Goal: Task Accomplishment & Management: Use online tool/utility

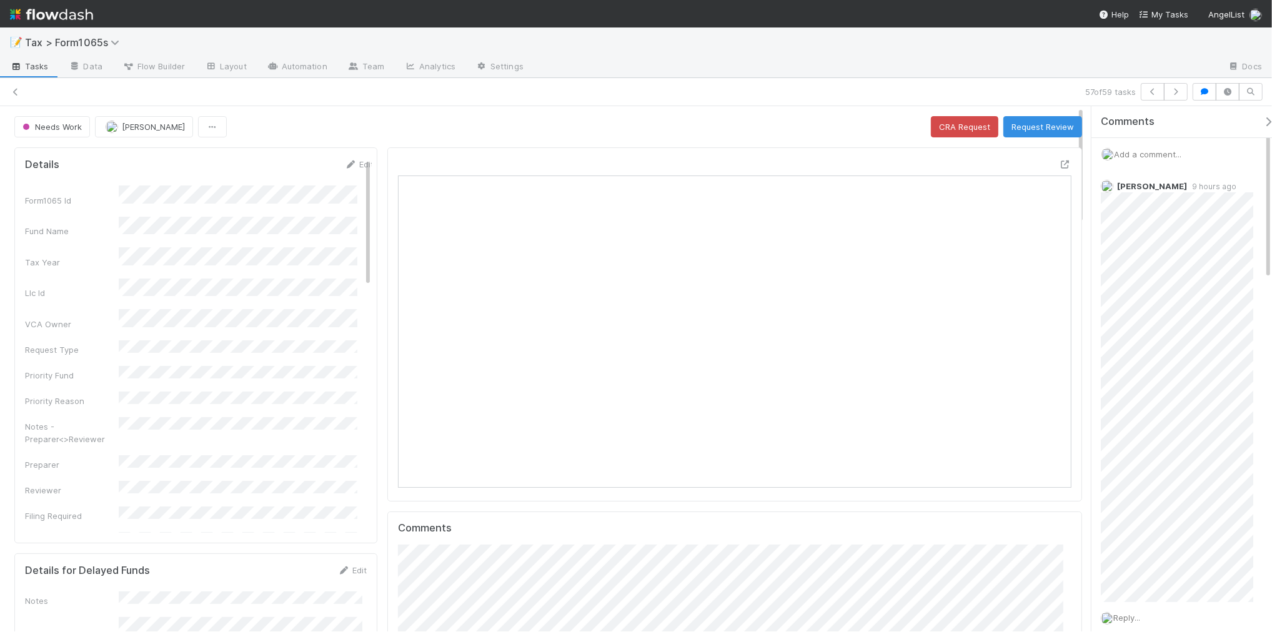
scroll to position [242, 653]
click at [16, 94] on icon at bounding box center [15, 92] width 12 height 8
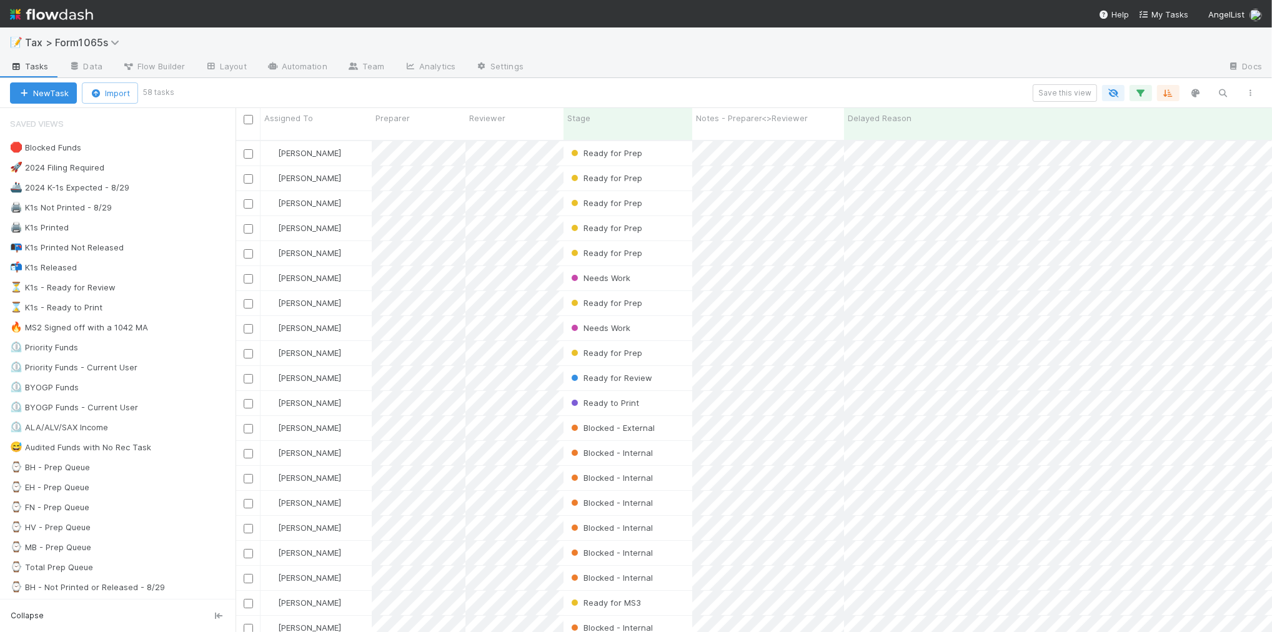
scroll to position [490, 1025]
click at [174, 286] on div "⏳ K1s - Ready for Review 18" at bounding box center [123, 288] width 226 height 16
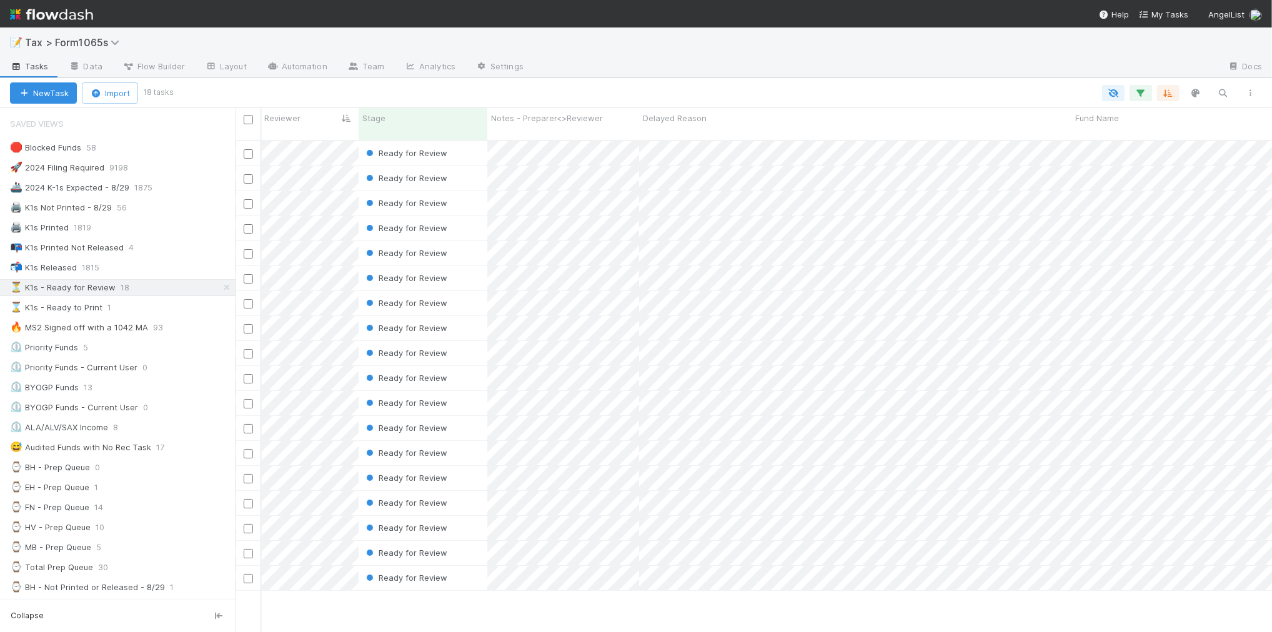
scroll to position [0, 232]
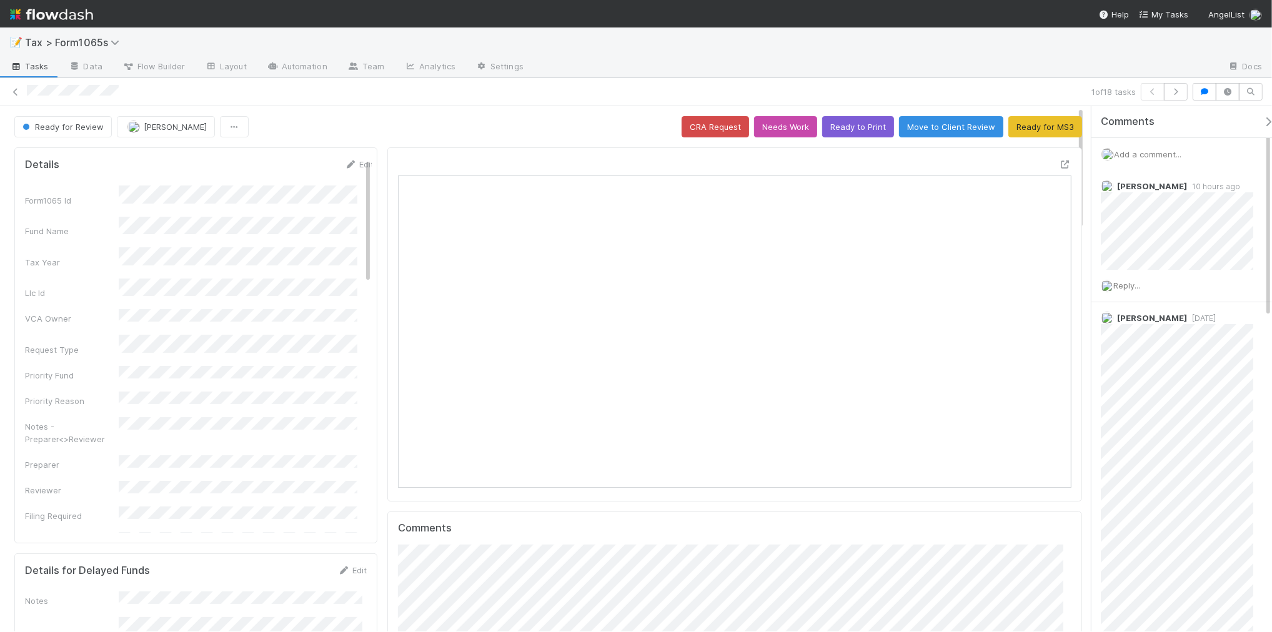
scroll to position [242, 653]
click at [847, 132] on button "Ready to Print" at bounding box center [858, 126] width 72 height 21
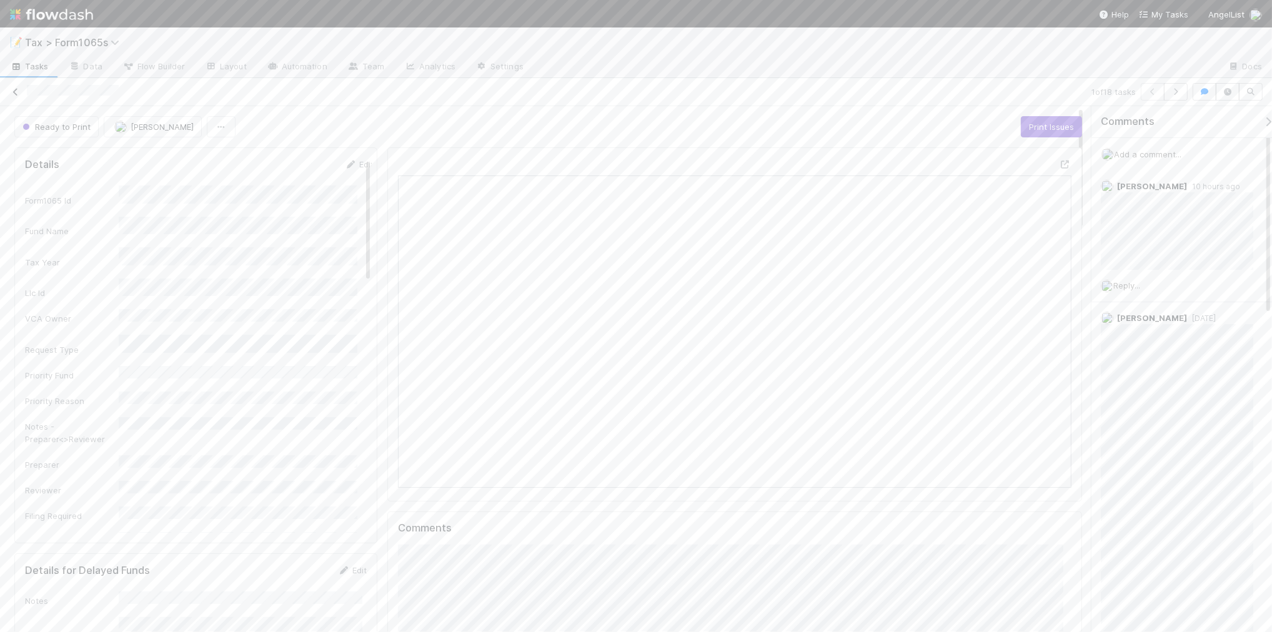
click at [16, 94] on icon at bounding box center [15, 92] width 12 height 8
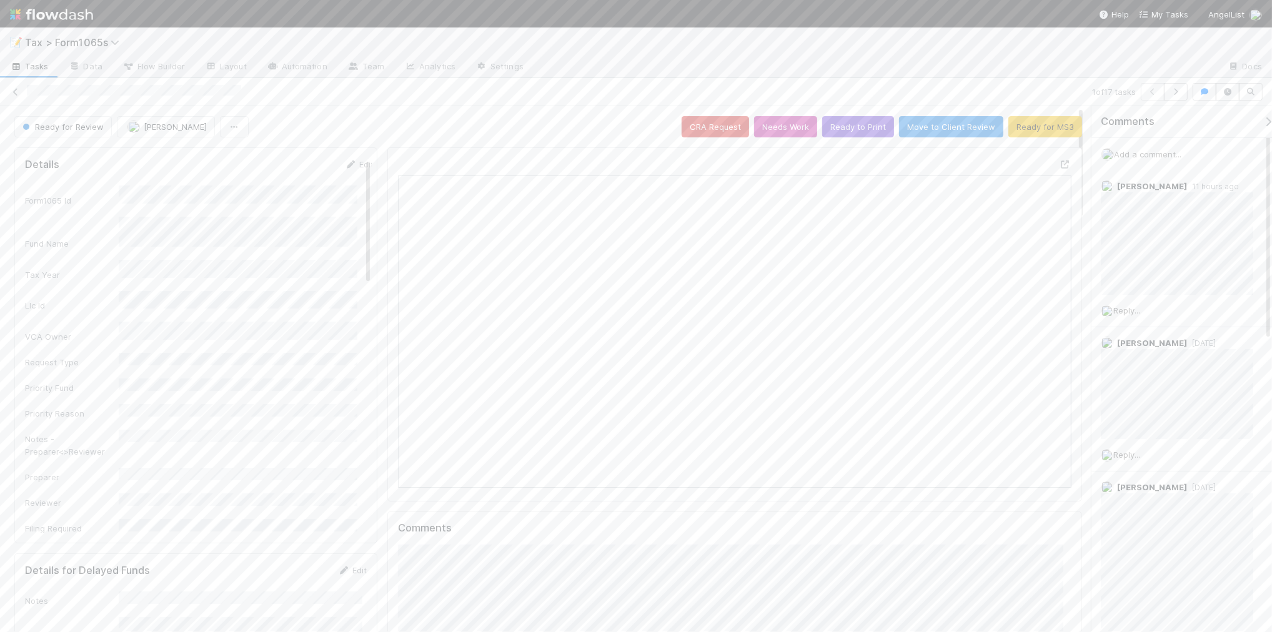
scroll to position [242, 654]
click at [826, 133] on button "Ready to Print" at bounding box center [858, 126] width 72 height 21
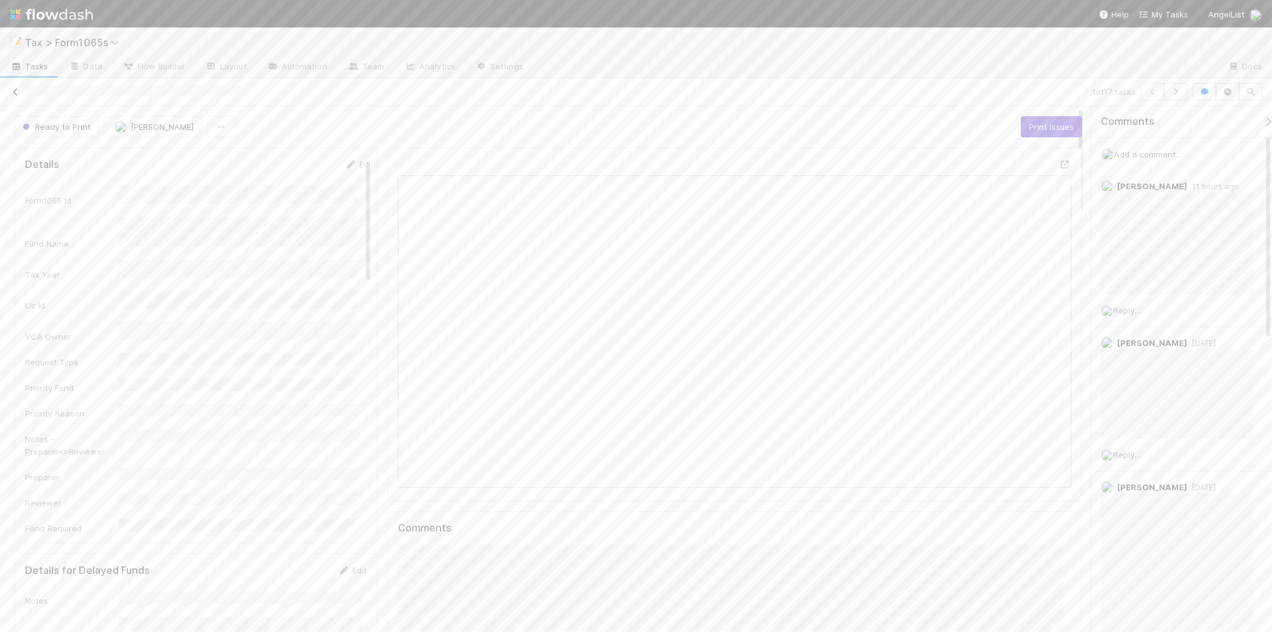
click at [13, 92] on icon at bounding box center [15, 92] width 12 height 8
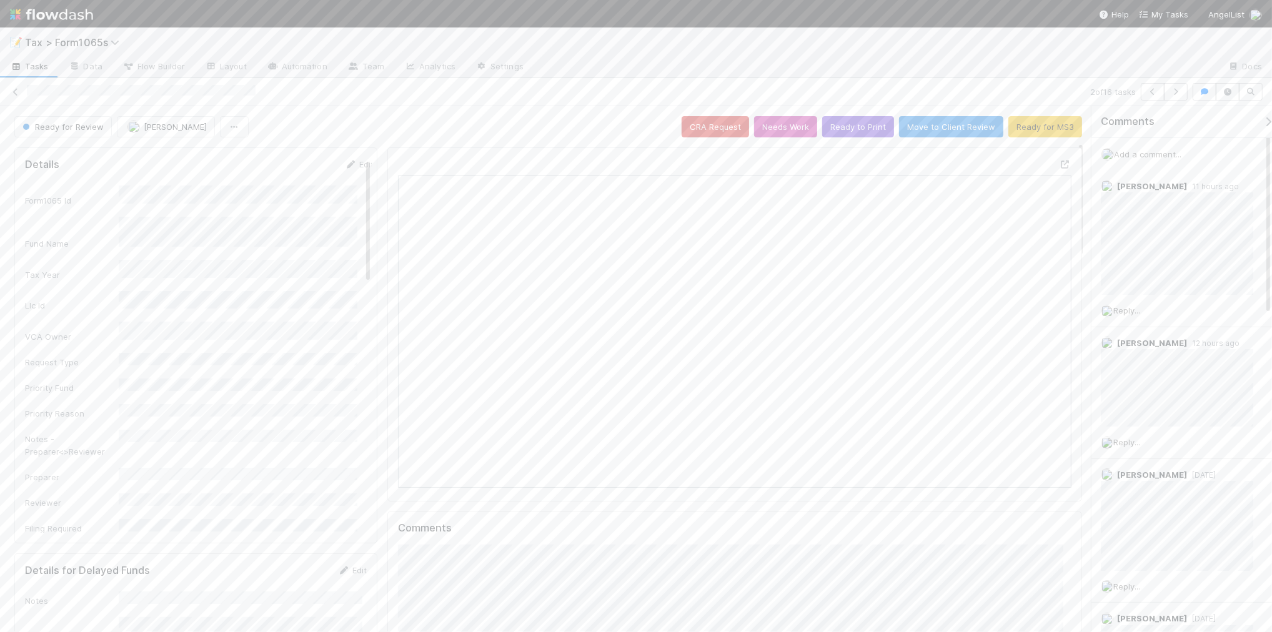
scroll to position [156, 0]
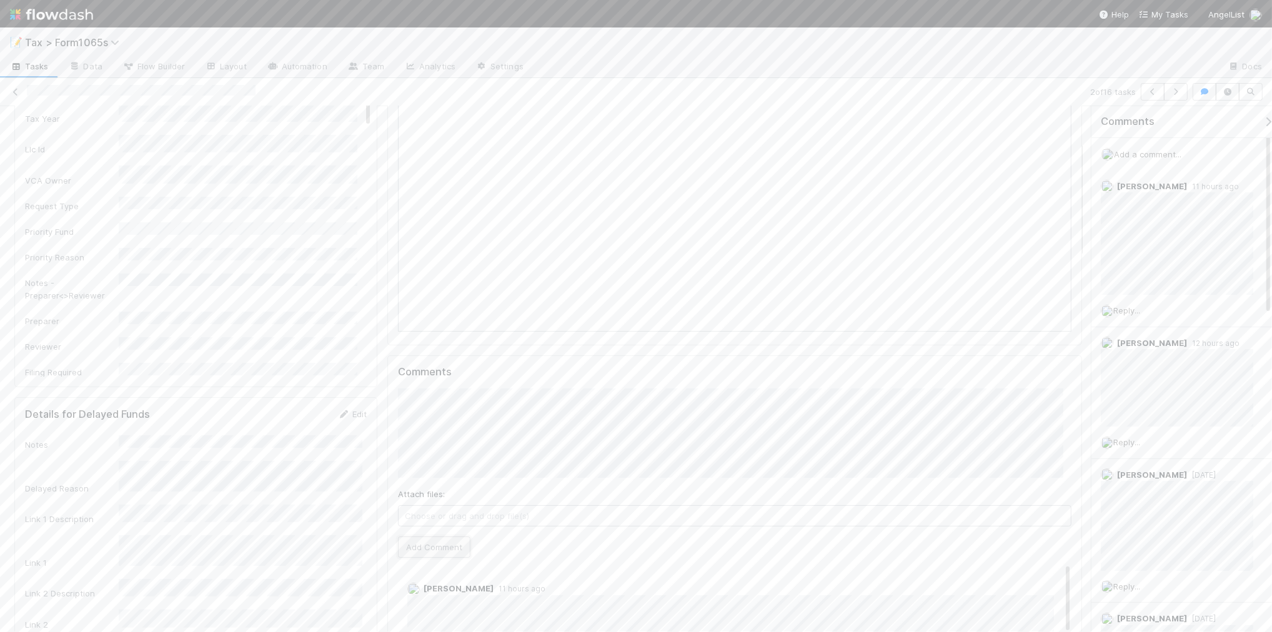
click at [452, 550] on button "Add Comment" at bounding box center [434, 547] width 72 height 21
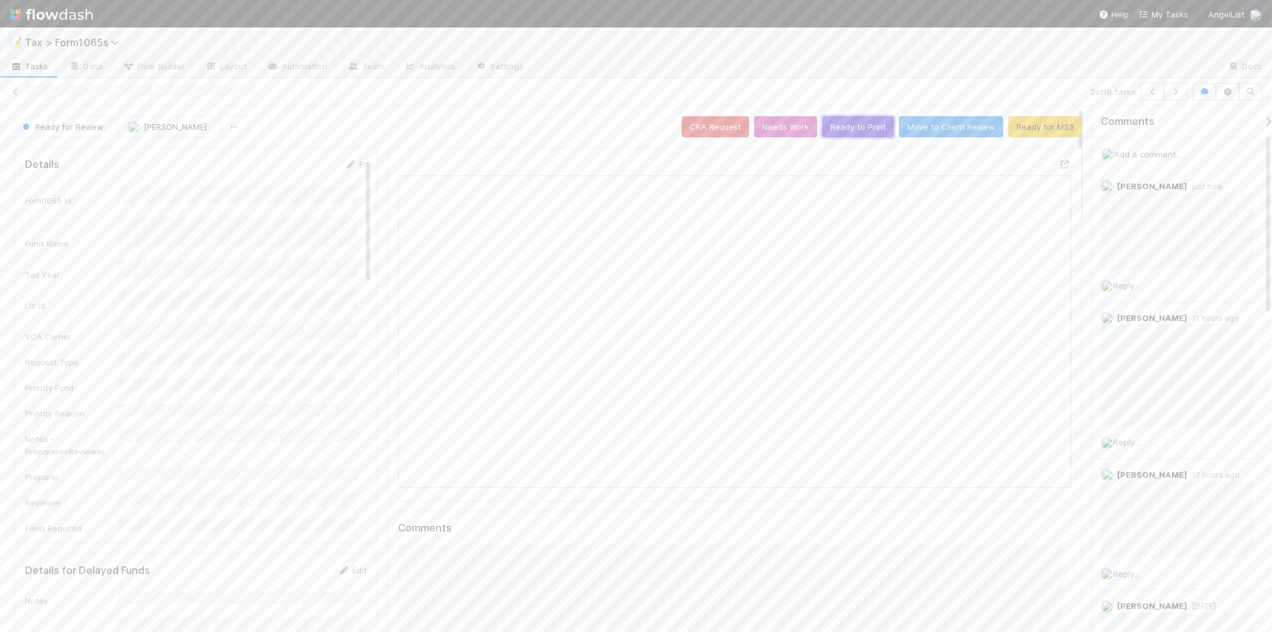
click at [832, 120] on button "Ready to Print" at bounding box center [858, 126] width 72 height 21
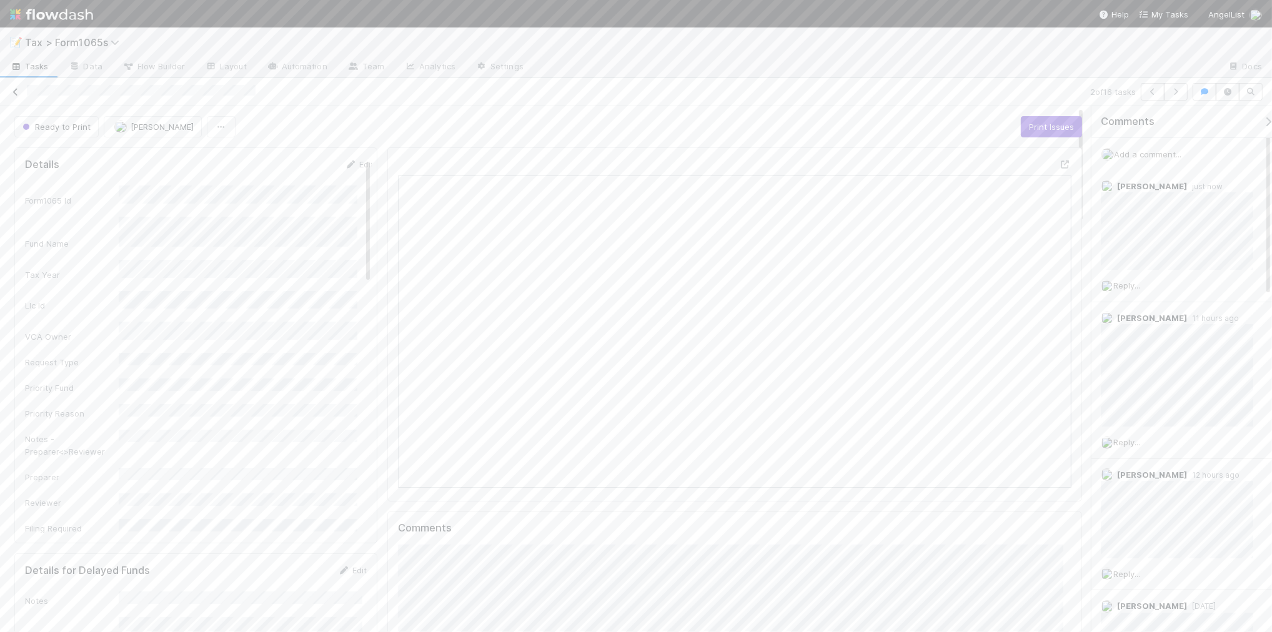
click at [14, 91] on icon at bounding box center [15, 92] width 12 height 8
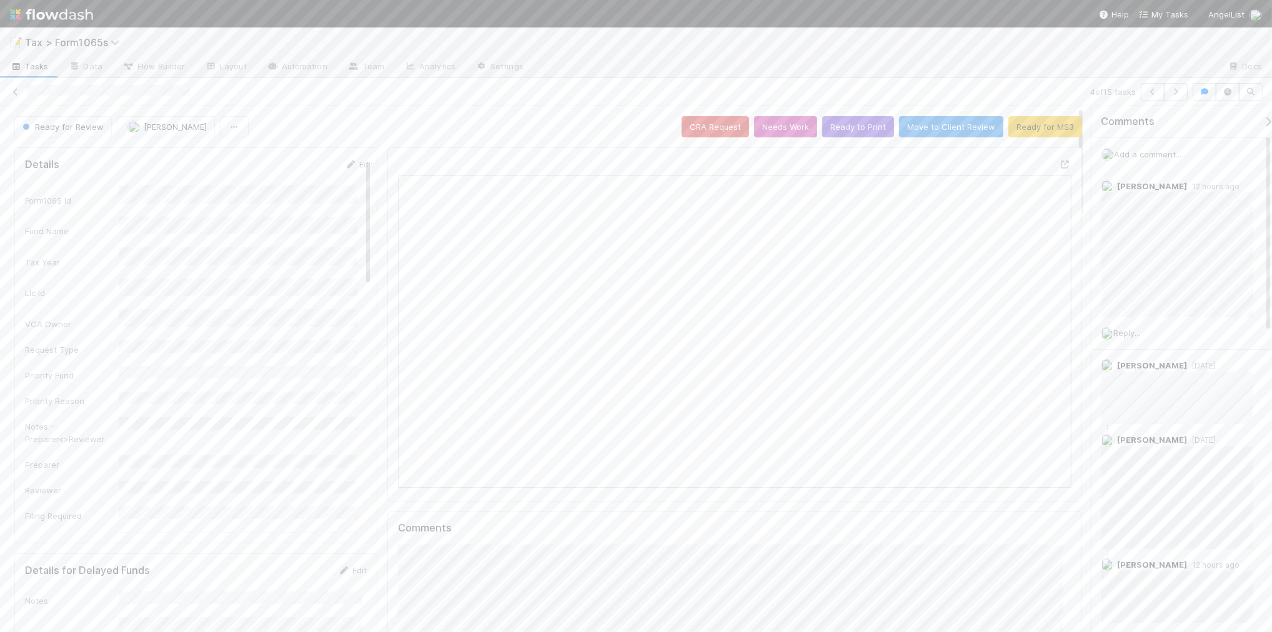
scroll to position [242, 653]
click at [1172, 95] on icon "button" at bounding box center [1176, 91] width 12 height 7
click at [1036, 129] on button "Ready for MS3" at bounding box center [1045, 126] width 74 height 21
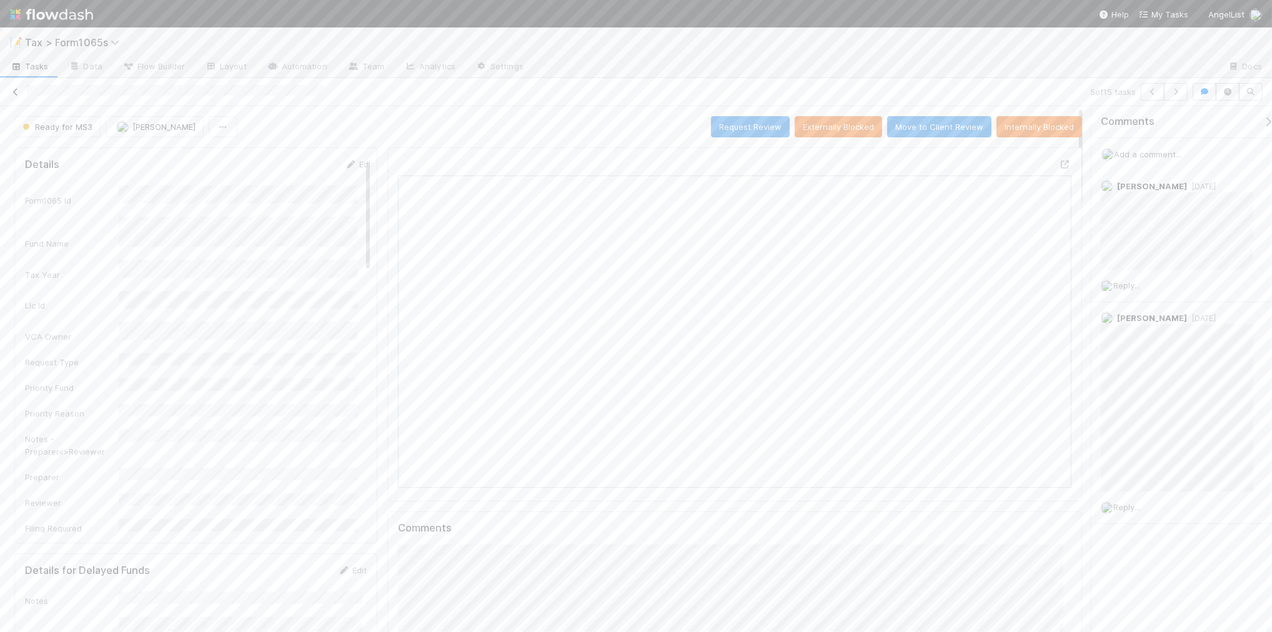
click at [13, 92] on icon at bounding box center [15, 92] width 12 height 8
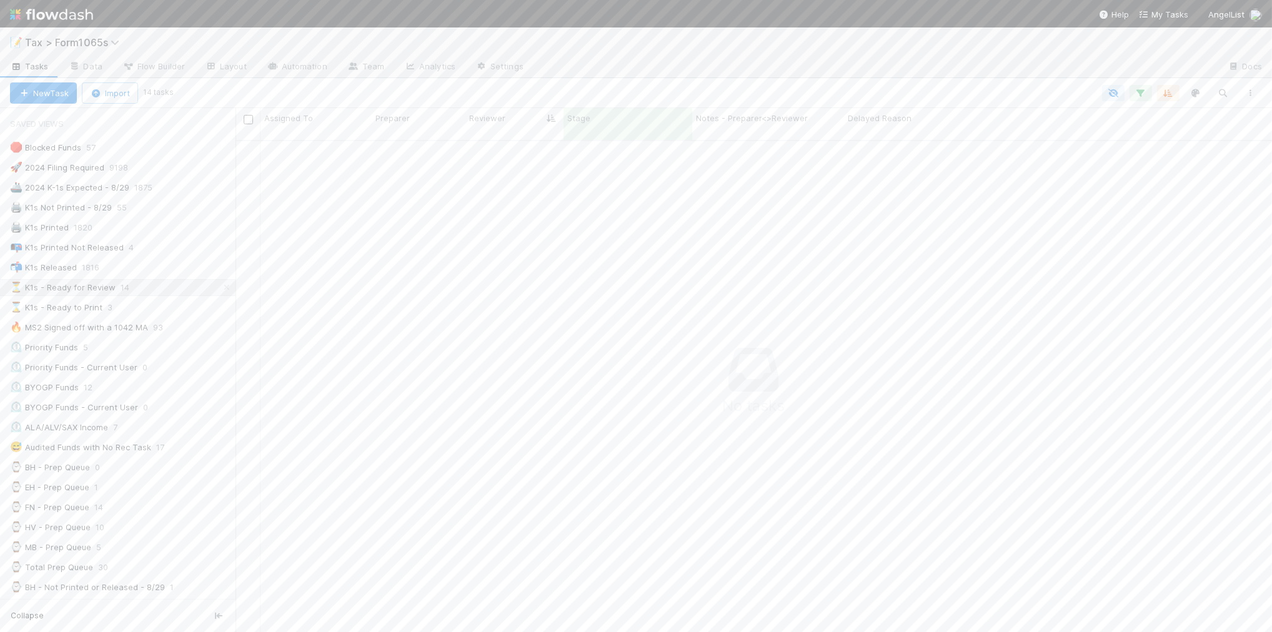
scroll to position [12, 13]
click at [177, 289] on div "⏳ K1s - Ready for Review 14" at bounding box center [123, 288] width 226 height 16
drag, startPoint x: 236, startPoint y: 329, endPoint x: 307, endPoint y: 330, distance: 71.2
click at [307, 330] on div at bounding box center [307, 370] width 1 height 524
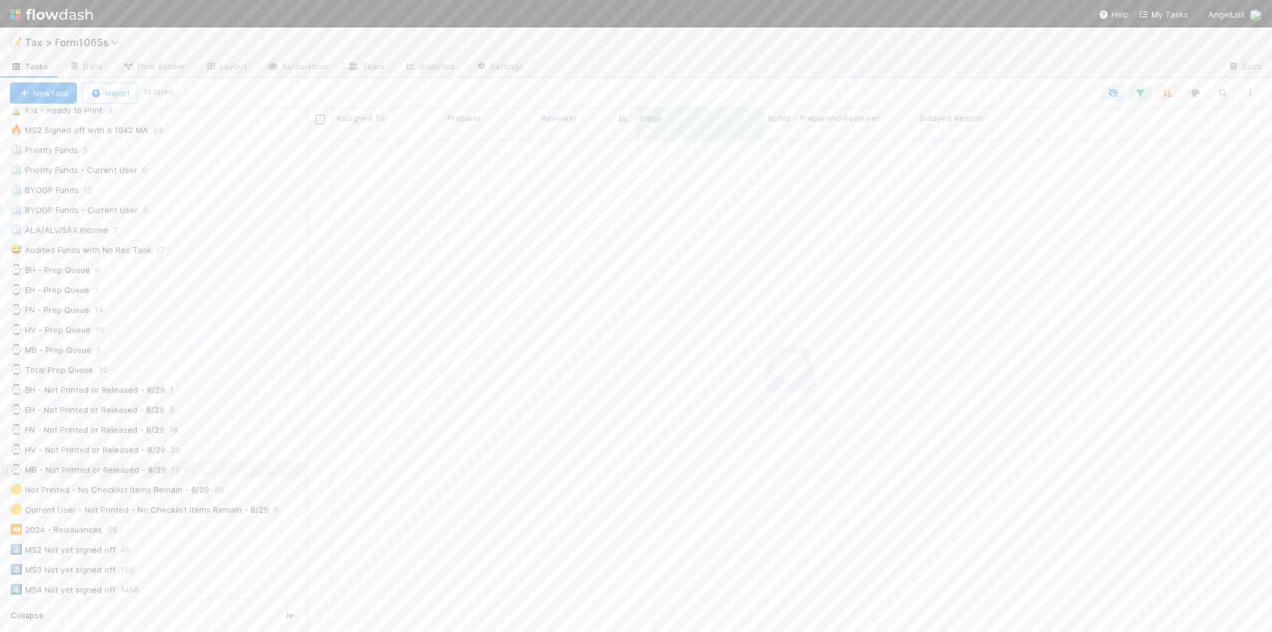
scroll to position [0, 0]
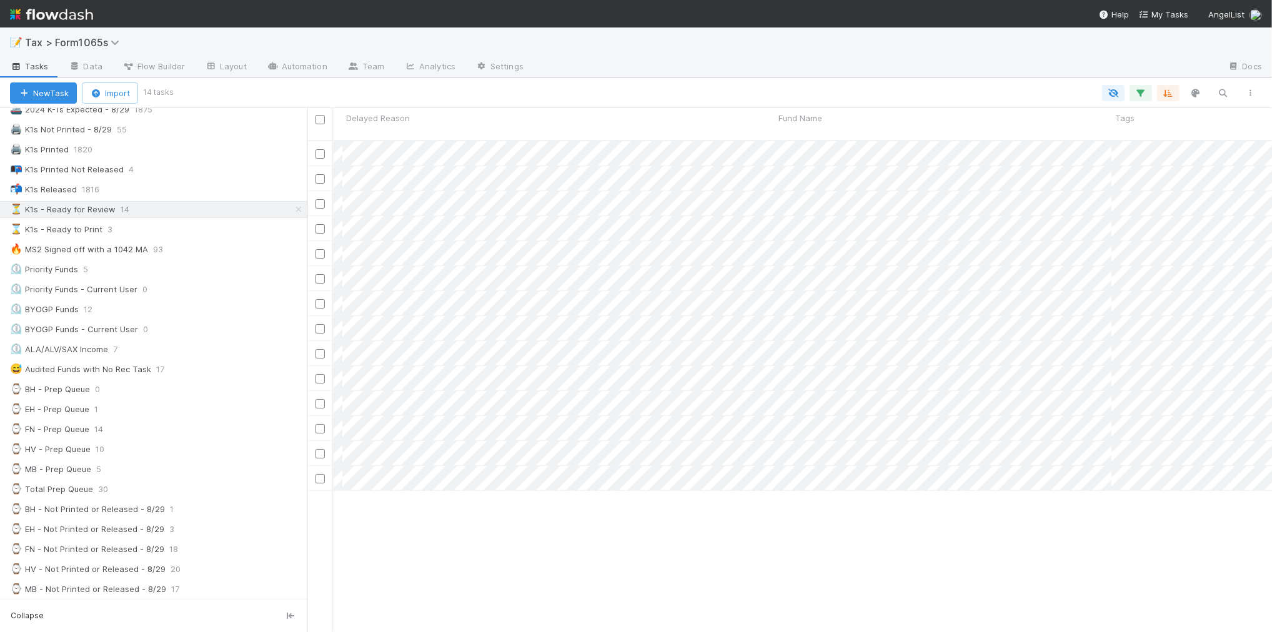
scroll to position [0, 625]
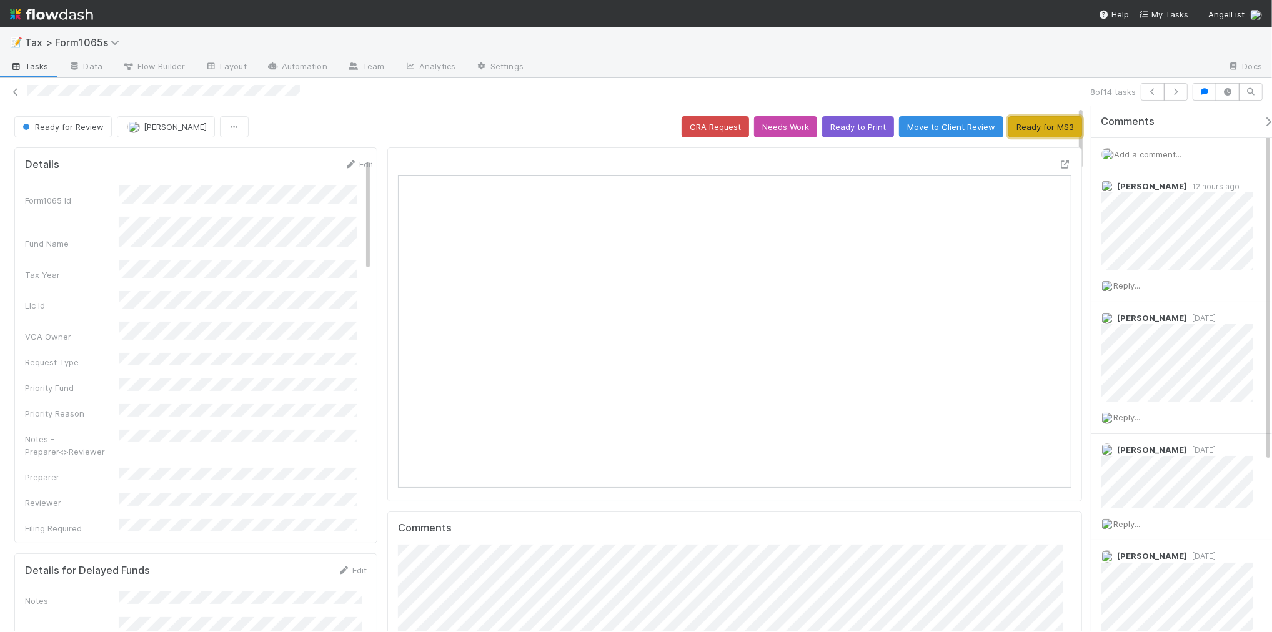
click at [1026, 128] on button "Ready for MS3" at bounding box center [1045, 126] width 74 height 21
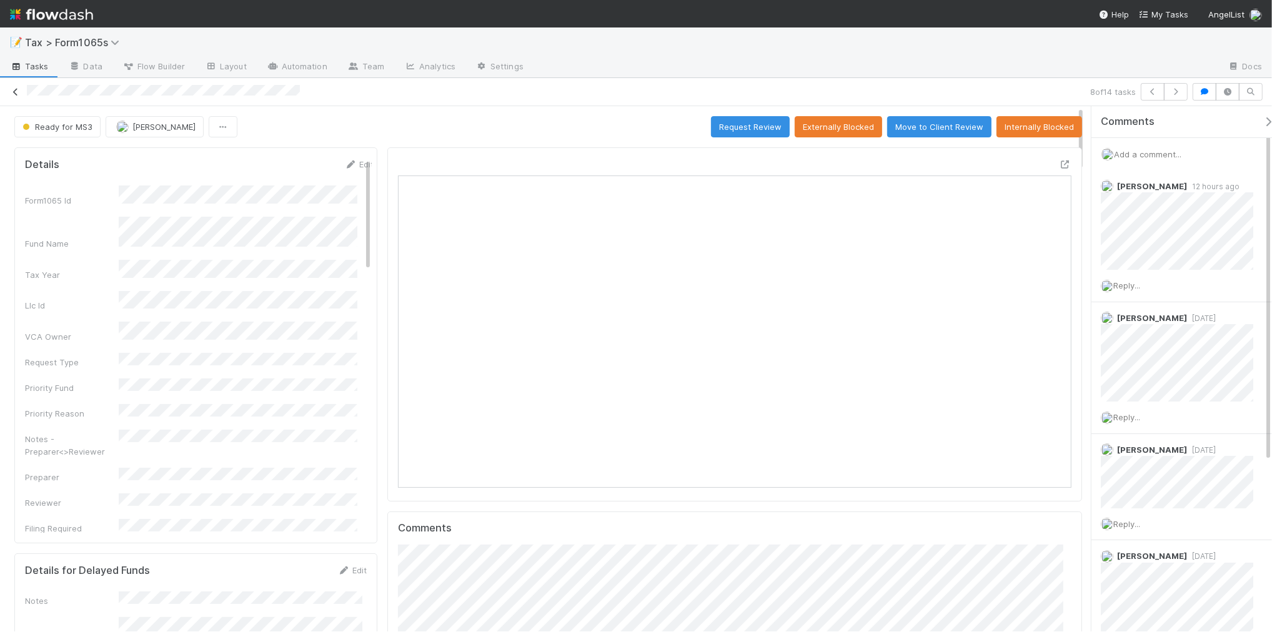
click at [16, 92] on icon at bounding box center [15, 92] width 12 height 8
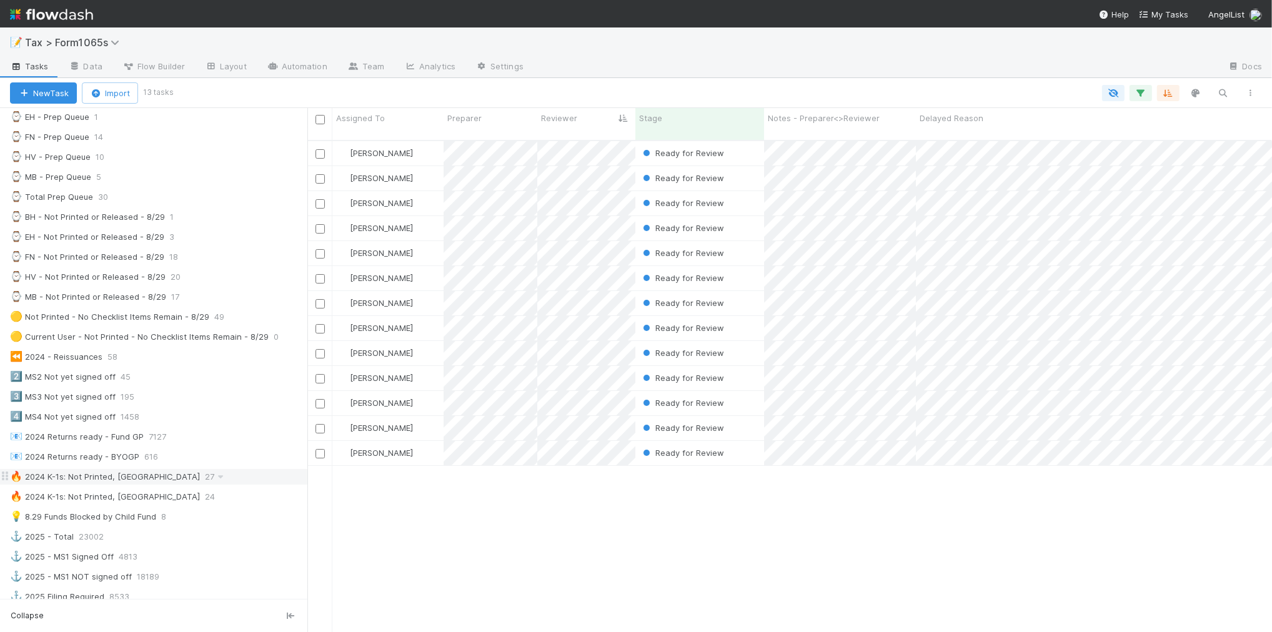
scroll to position [390, 0]
click at [239, 505] on div "💡 8.29 Funds Blocked by Child Fund 8" at bounding box center [158, 497] width 297 height 16
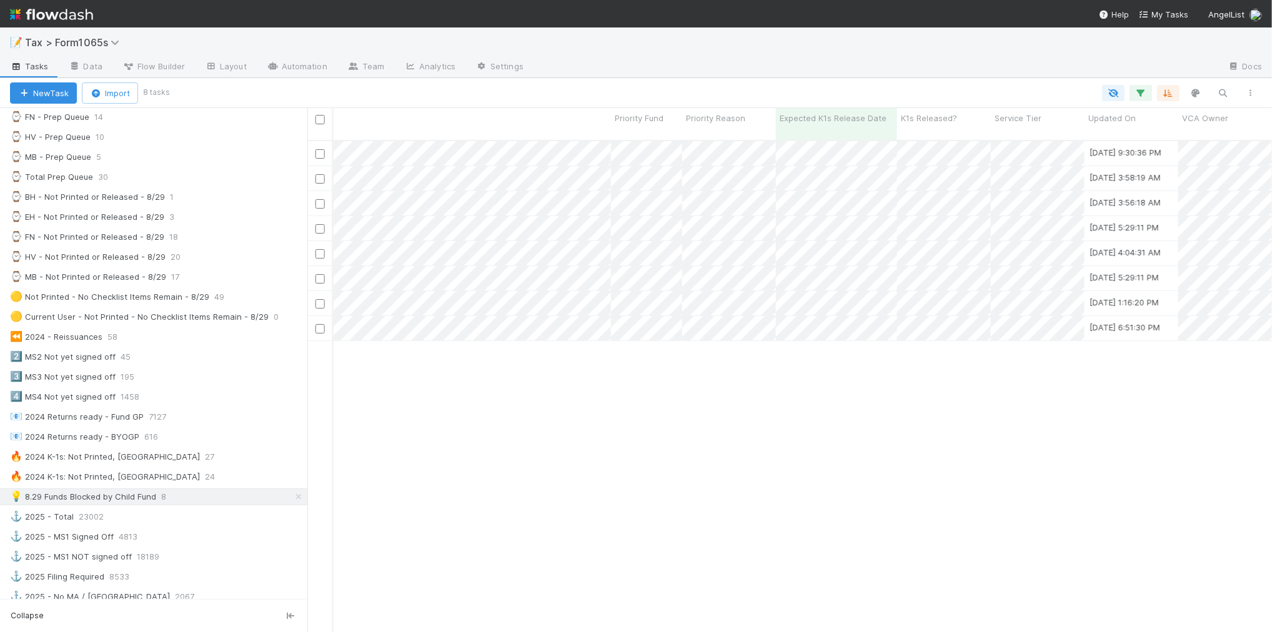
scroll to position [0, 1778]
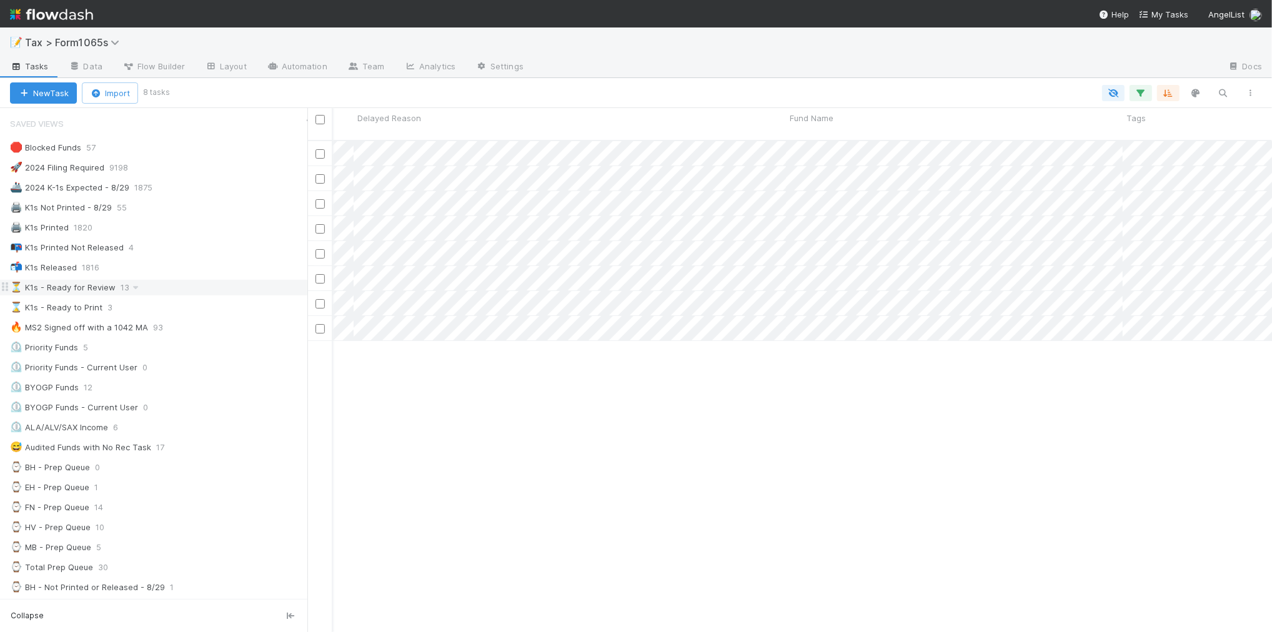
click at [182, 292] on div "⏳ K1s - Ready for Review 13" at bounding box center [158, 288] width 297 height 16
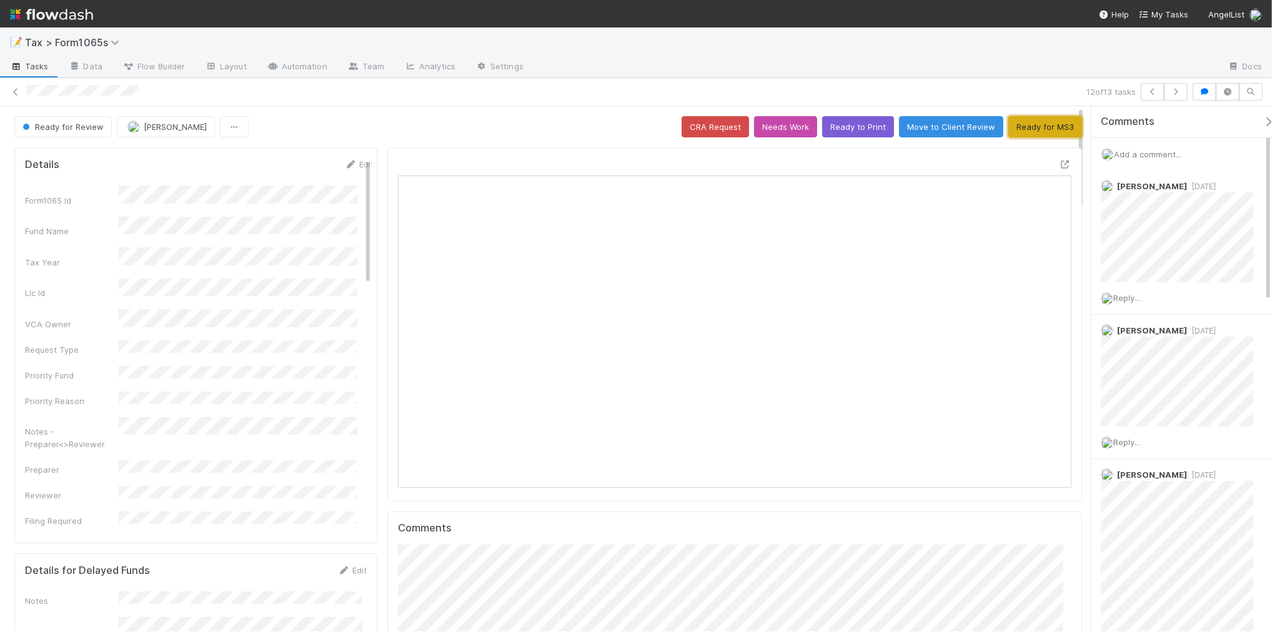
click at [1045, 129] on button "Ready for MS3" at bounding box center [1045, 126] width 74 height 21
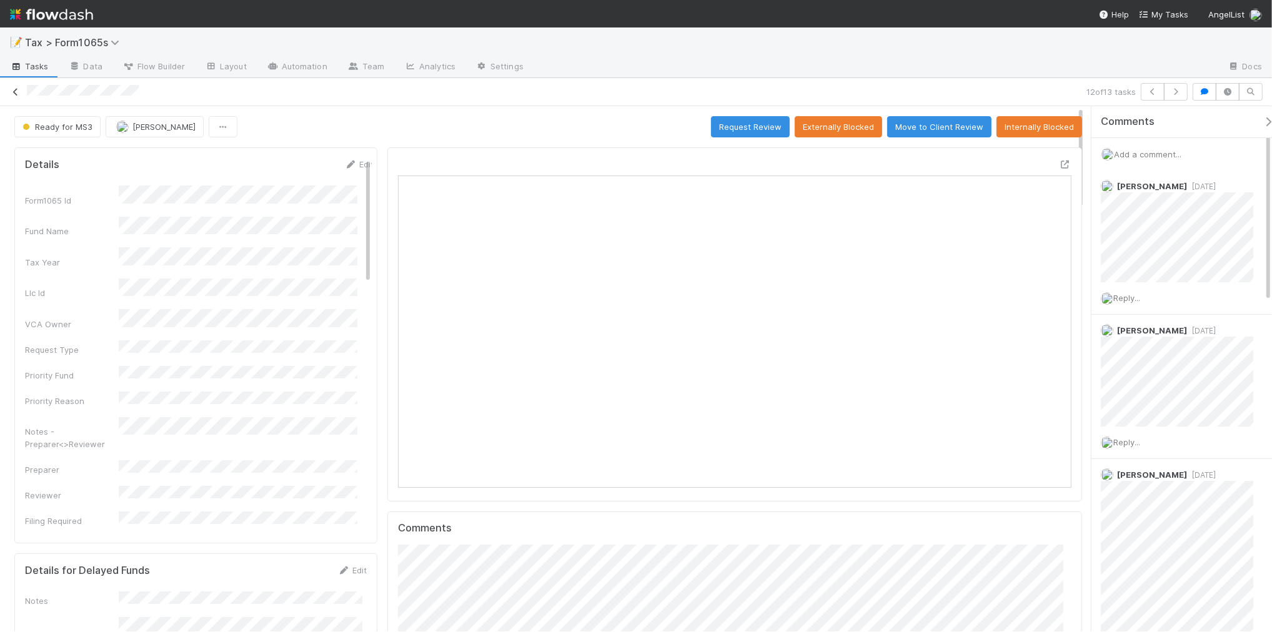
click at [17, 92] on icon at bounding box center [15, 92] width 12 height 8
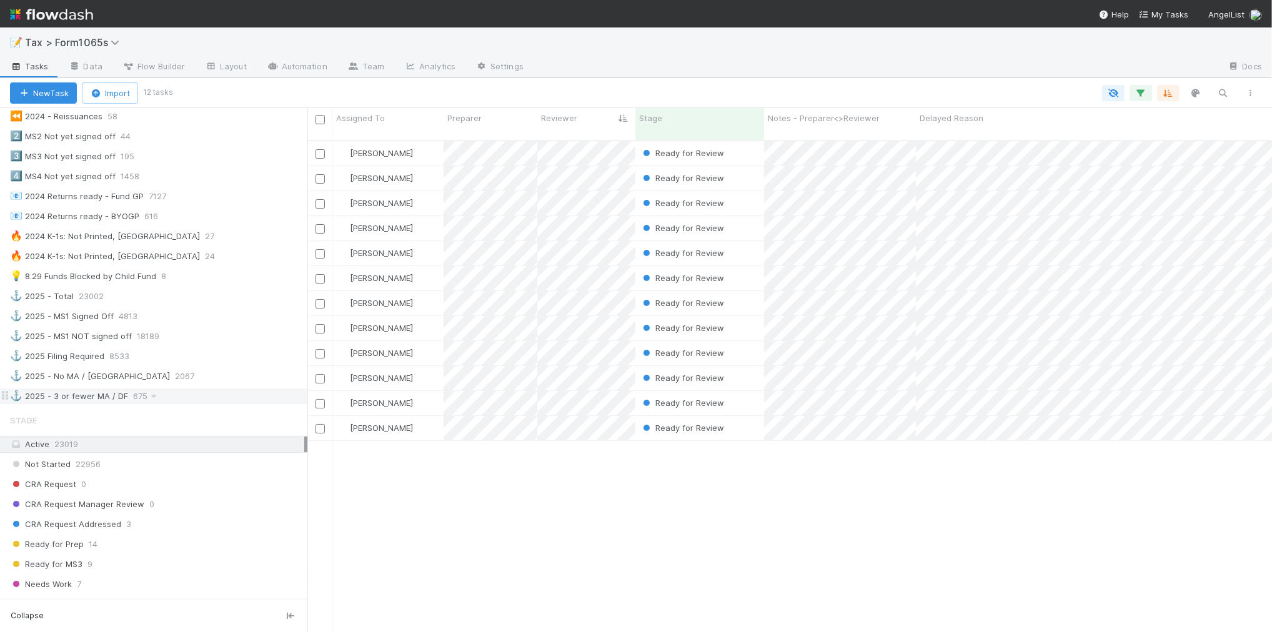
scroll to position [625, 0]
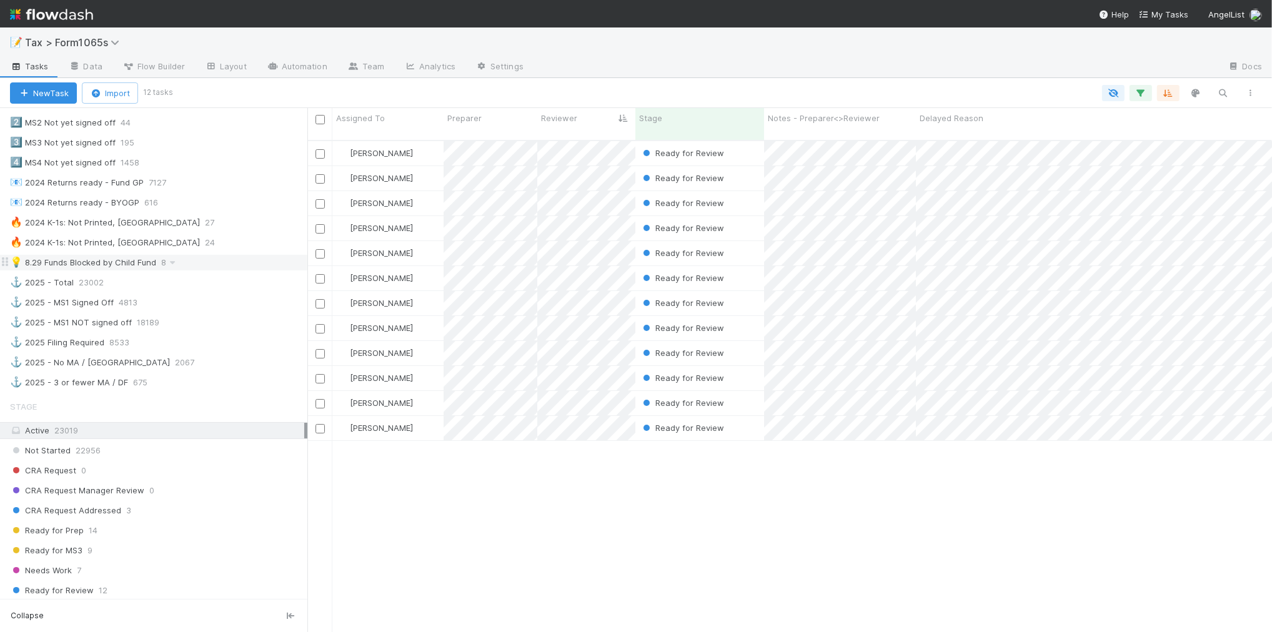
click at [198, 271] on div "💡 8.29 Funds Blocked by Child Fund 8" at bounding box center [158, 263] width 297 height 16
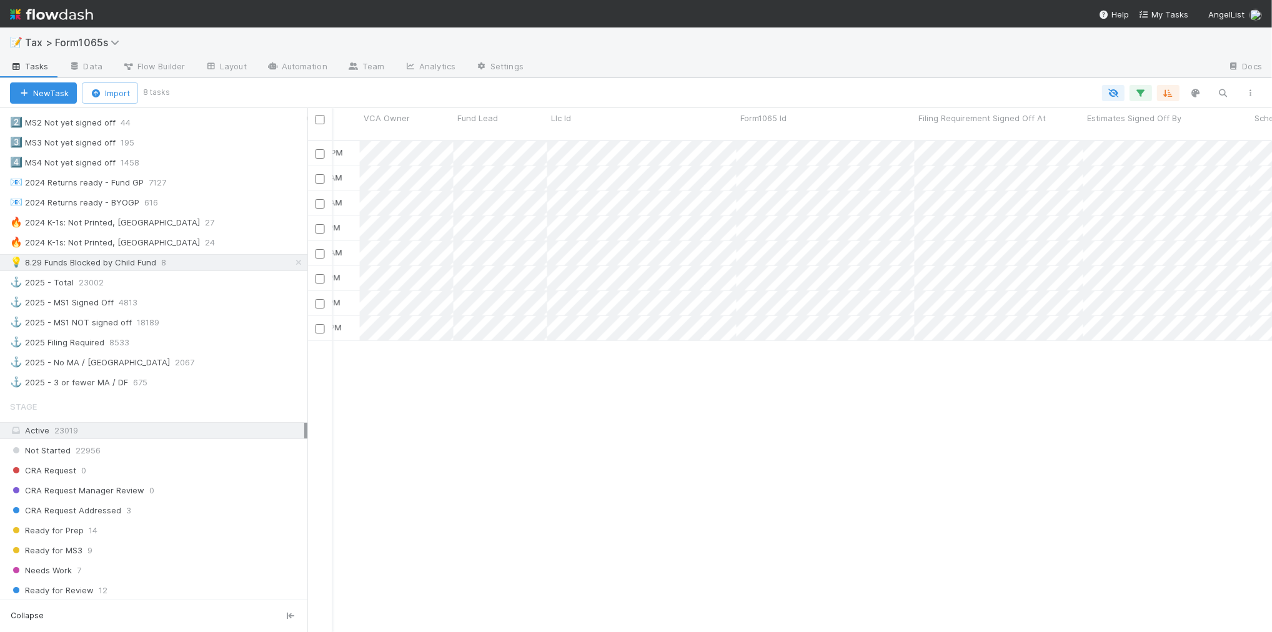
scroll to position [0, 2420]
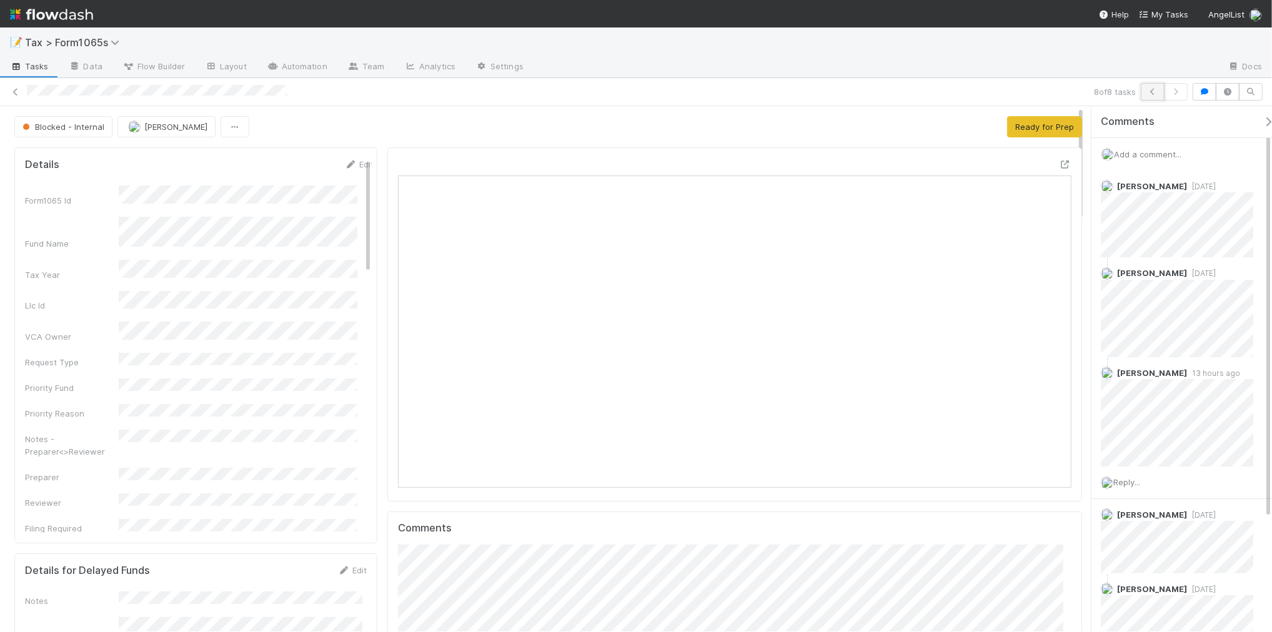
click at [1150, 94] on icon "button" at bounding box center [1152, 91] width 12 height 7
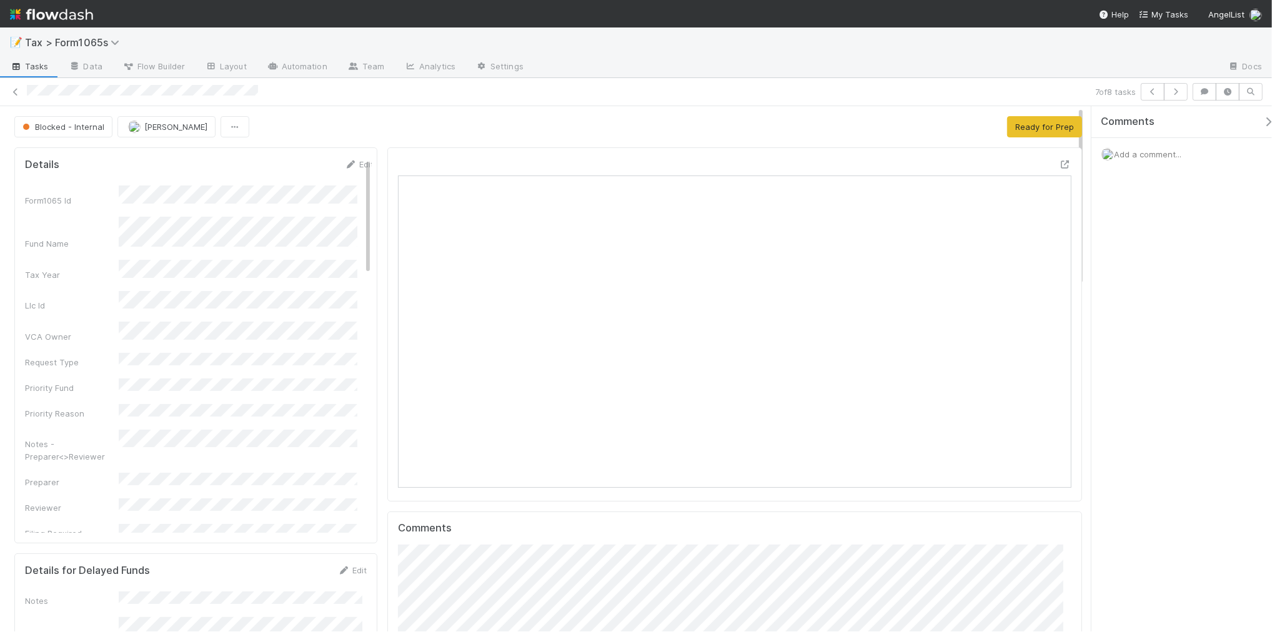
scroll to position [242, 654]
click at [1148, 91] on icon "button" at bounding box center [1152, 91] width 12 height 7
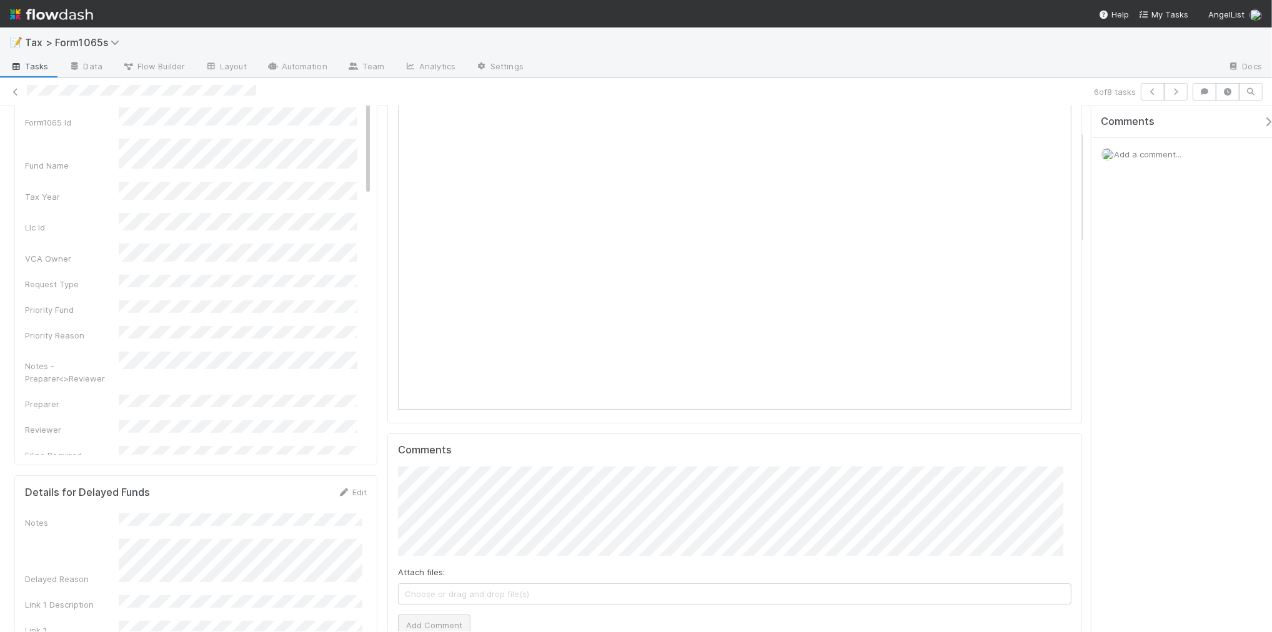
scroll to position [156, 0]
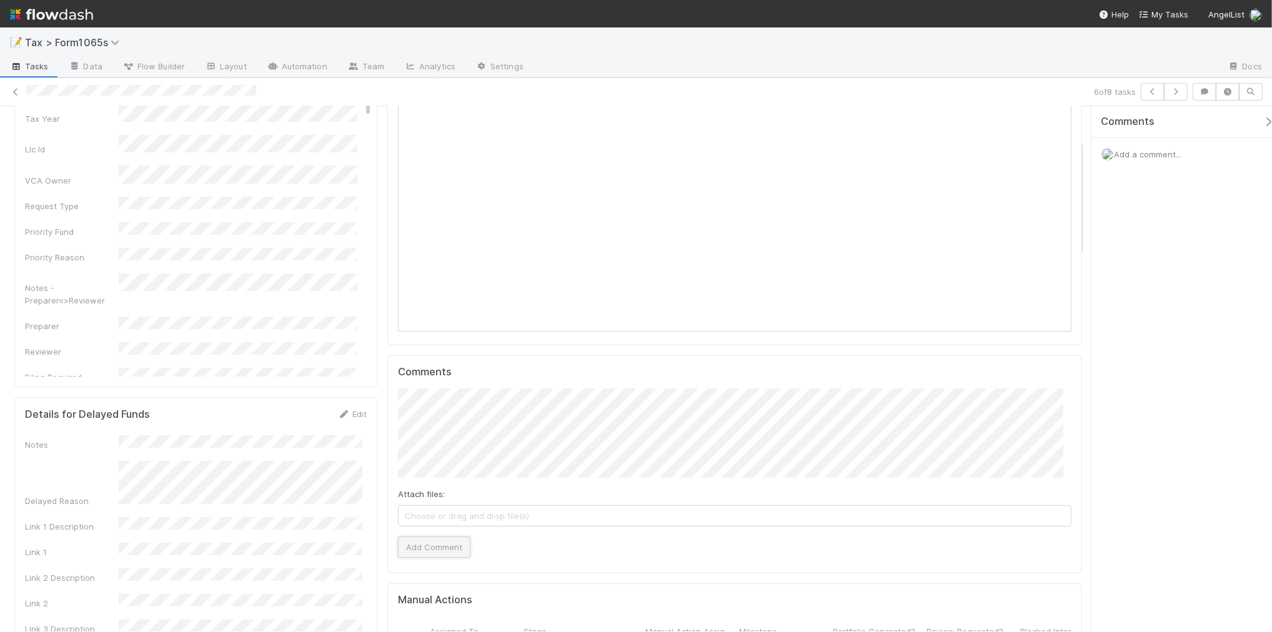
click at [422, 545] on button "Add Comment" at bounding box center [434, 547] width 72 height 21
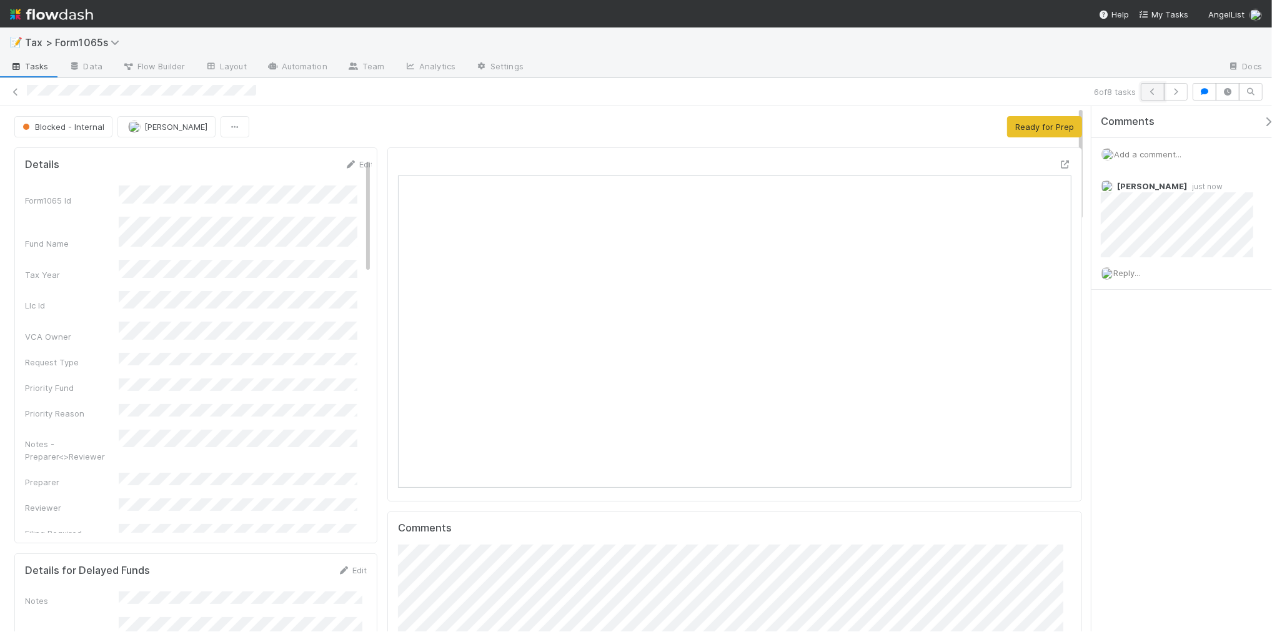
click at [1148, 92] on icon "button" at bounding box center [1152, 91] width 12 height 7
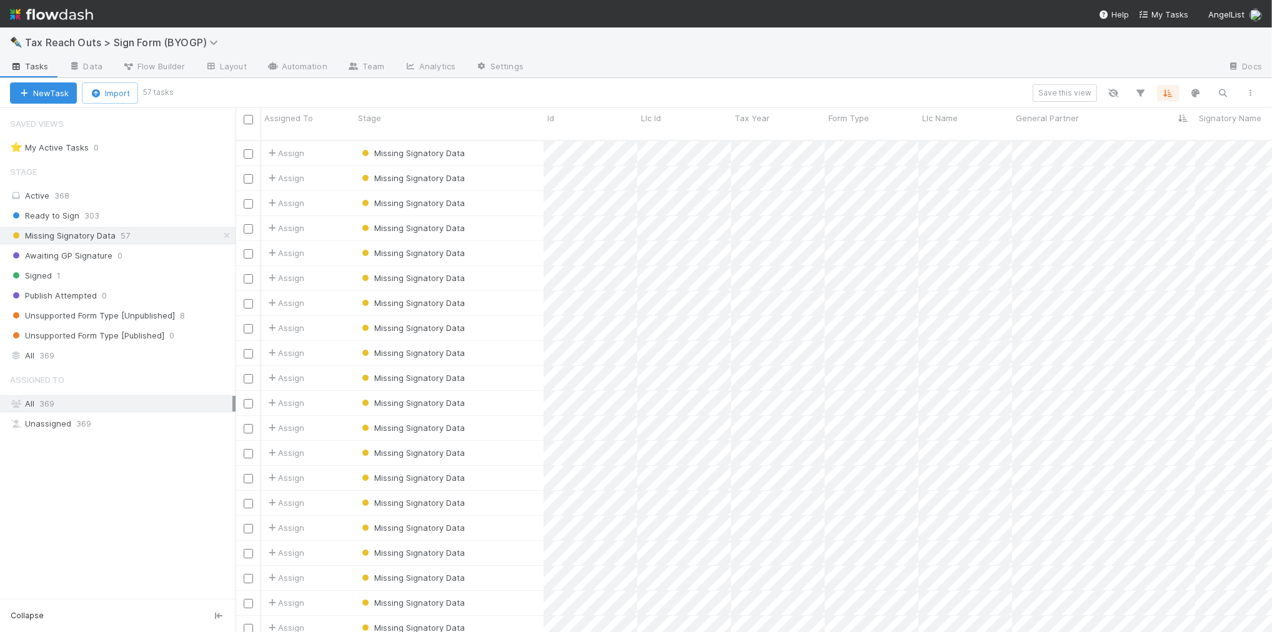
scroll to position [490, 1025]
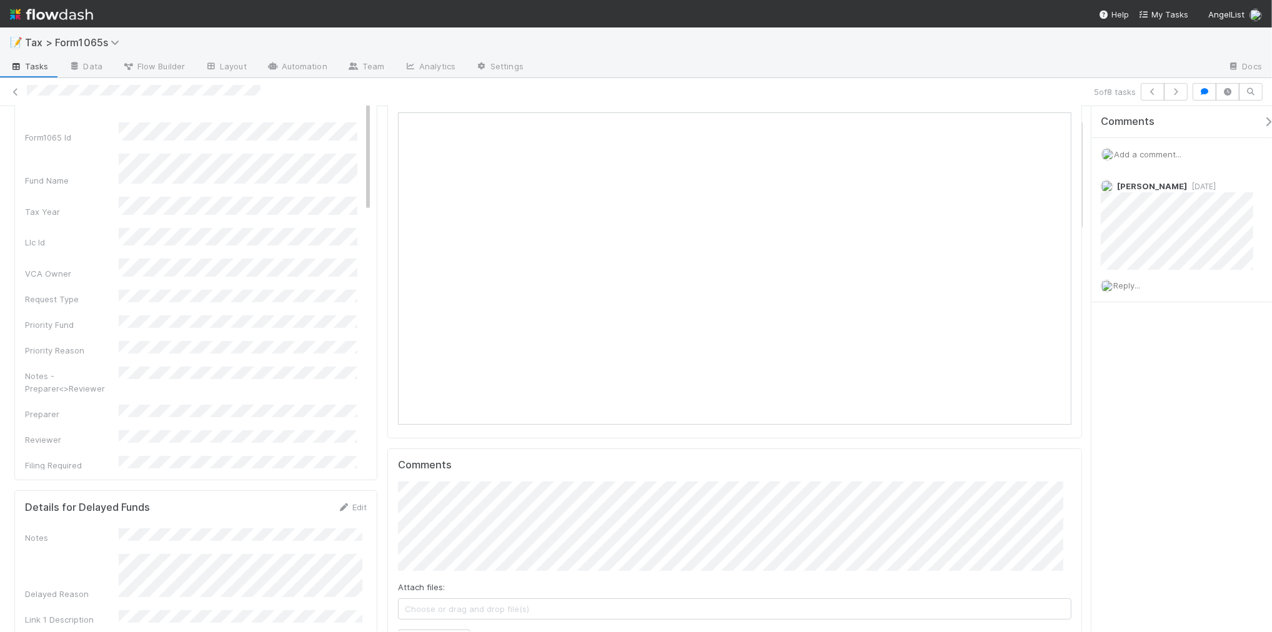
scroll to position [78, 0]
click at [454, 622] on button "Add Comment" at bounding box center [434, 625] width 72 height 21
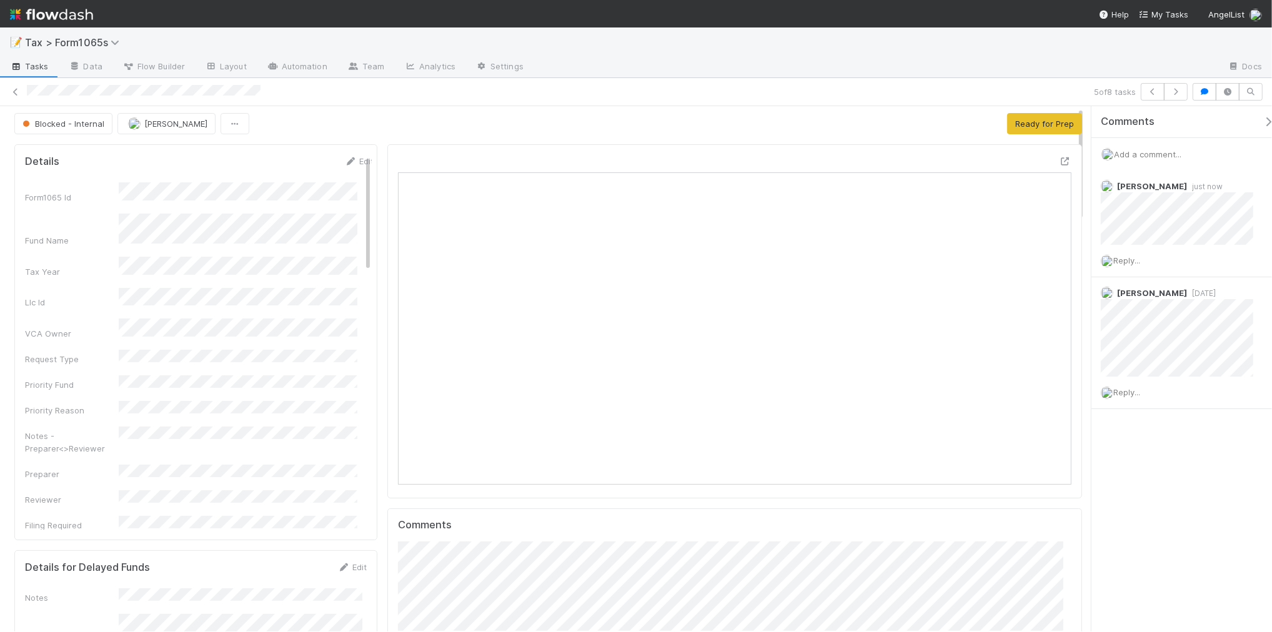
scroll to position [0, 0]
click at [52, 127] on span "Blocked - Internal" at bounding box center [62, 127] width 84 height 10
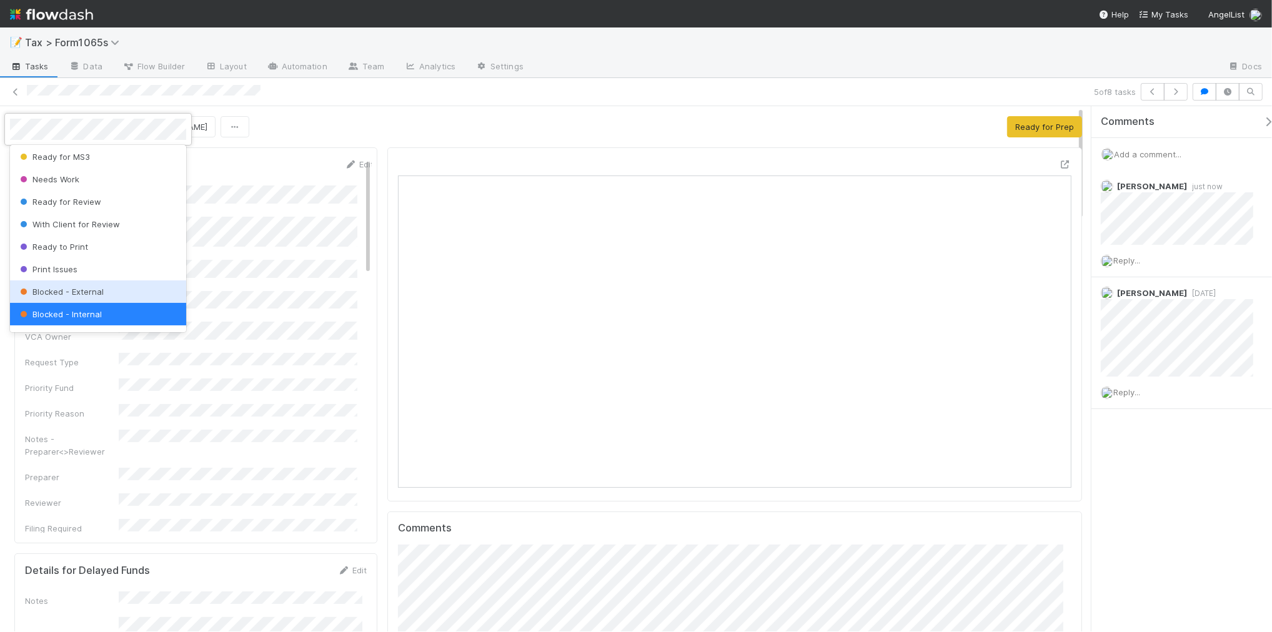
scroll to position [154, 0]
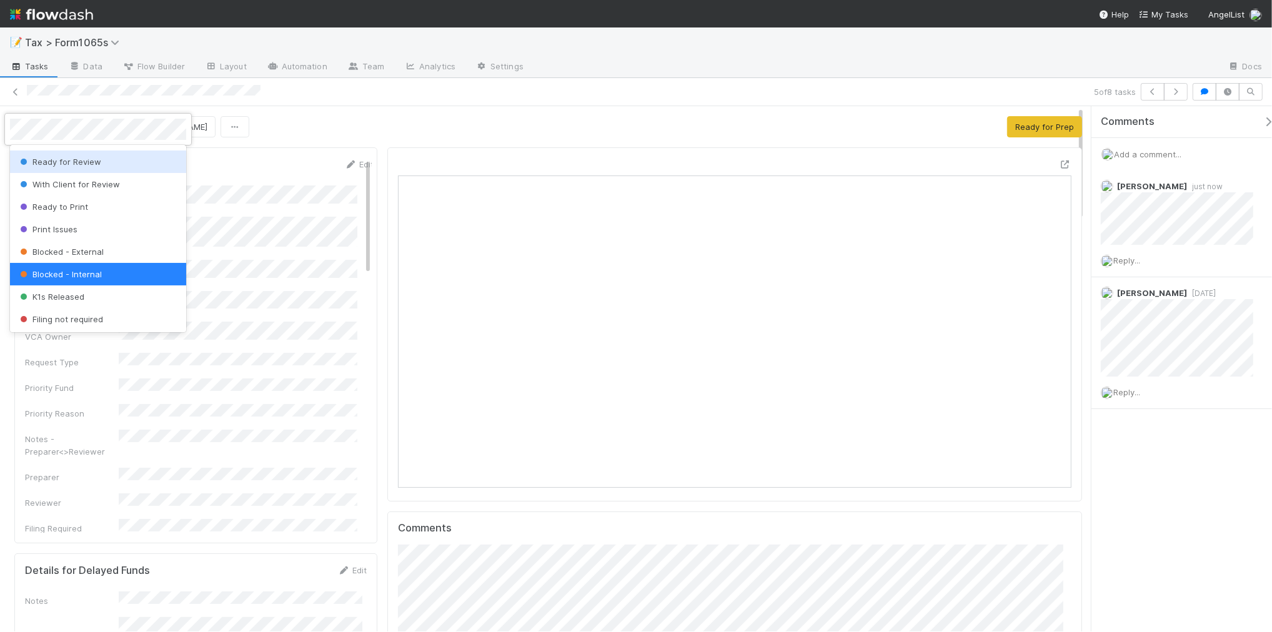
click at [114, 166] on div "Ready for Review" at bounding box center [98, 162] width 176 height 22
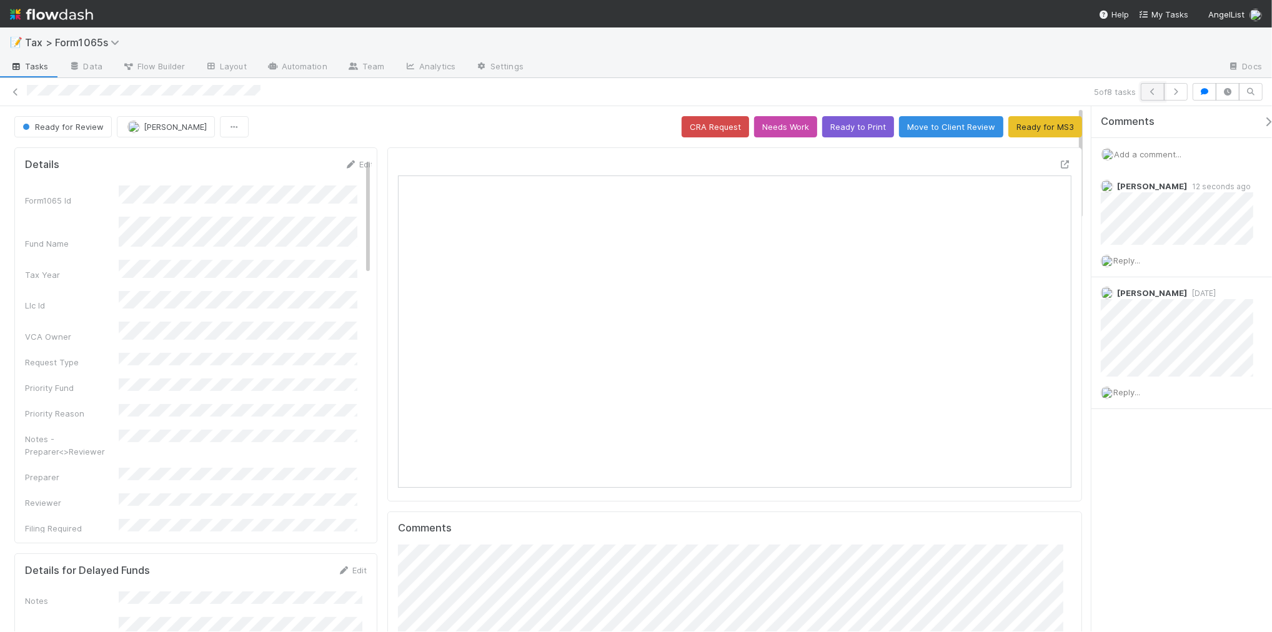
click at [1145, 96] on button "button" at bounding box center [1153, 91] width 24 height 17
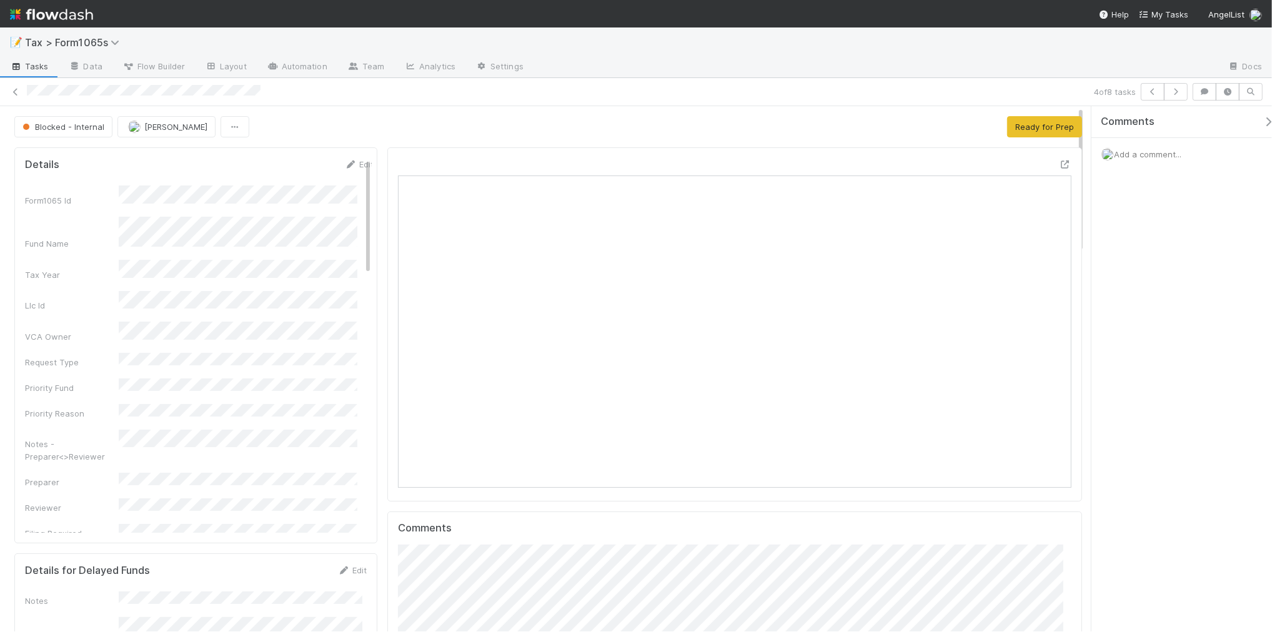
scroll to position [242, 654]
click at [1144, 92] on button "button" at bounding box center [1153, 91] width 24 height 17
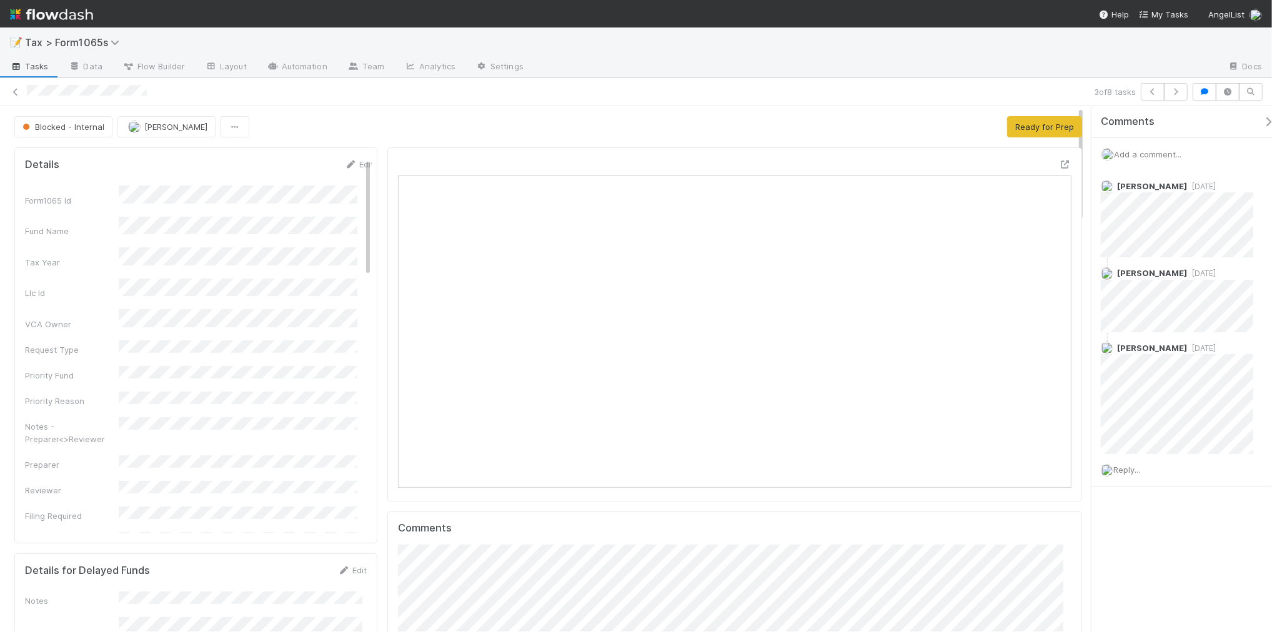
scroll to position [242, 654]
click at [14, 92] on icon at bounding box center [15, 92] width 12 height 8
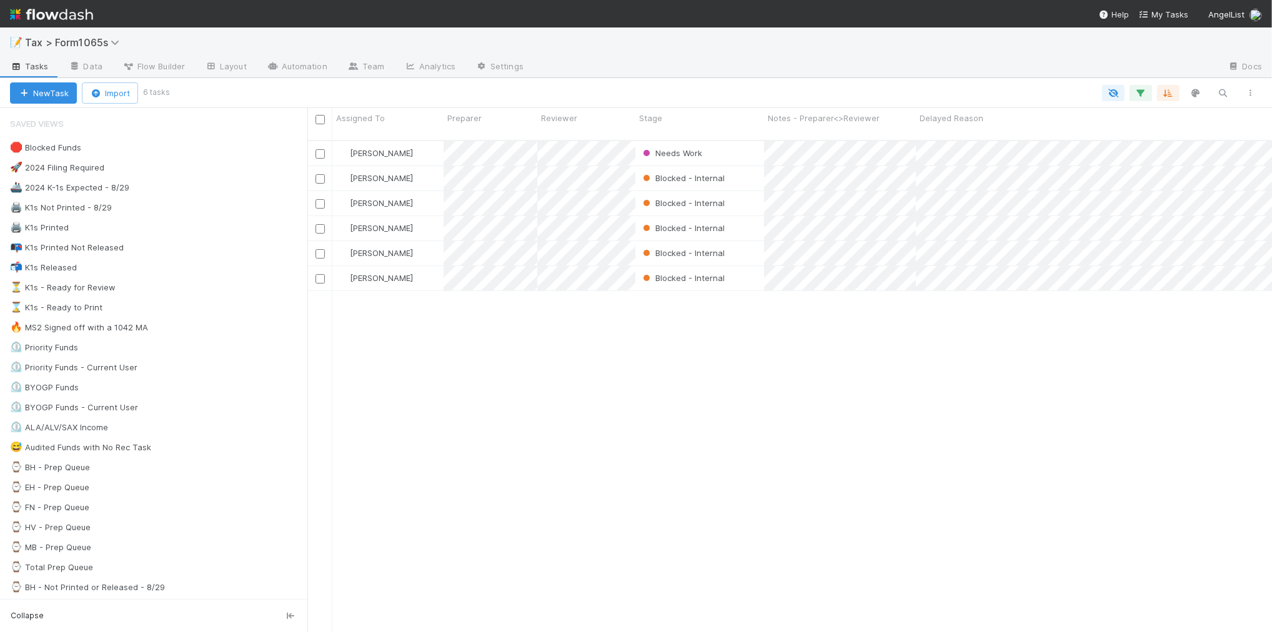
scroll to position [490, 953]
click at [182, 294] on div "⏳ K1s - Ready for Review 13" at bounding box center [158, 288] width 297 height 16
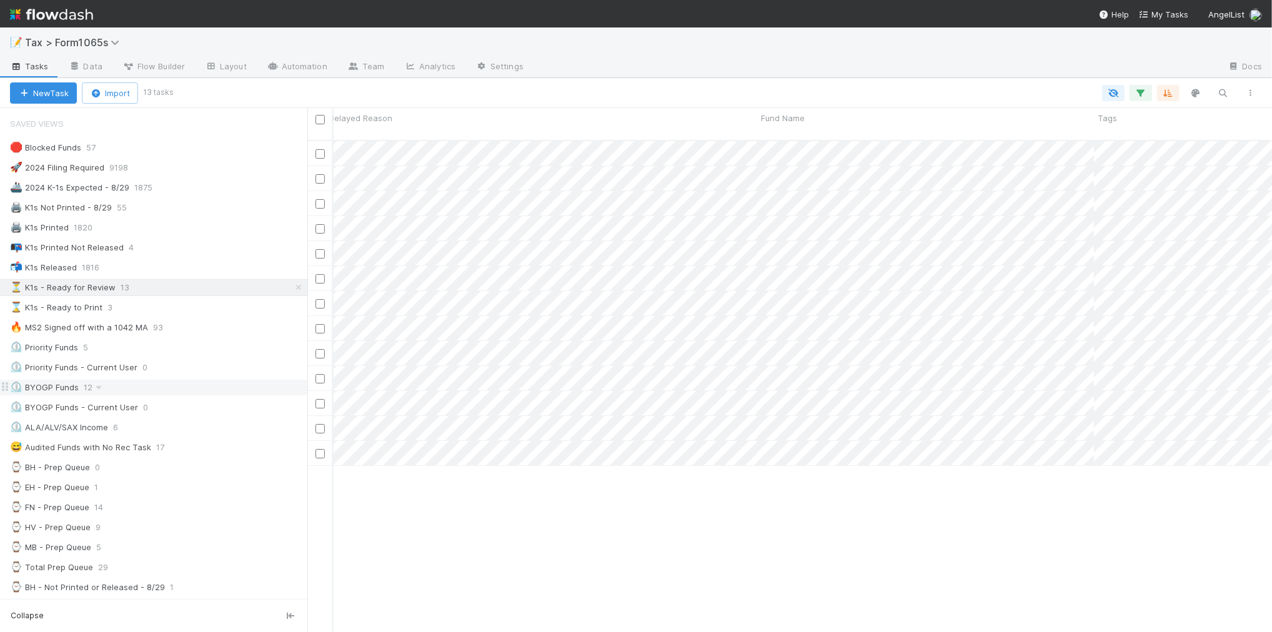
click at [142, 392] on div "⏲️ BYOGP Funds 12" at bounding box center [158, 388] width 297 height 16
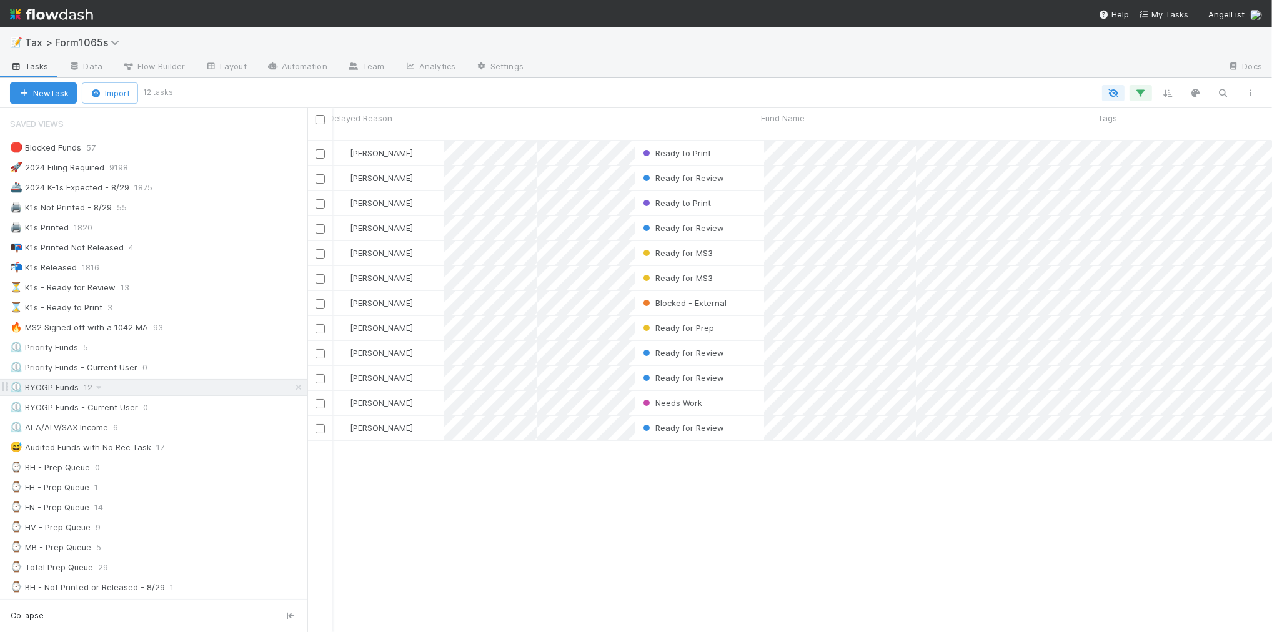
scroll to position [490, 953]
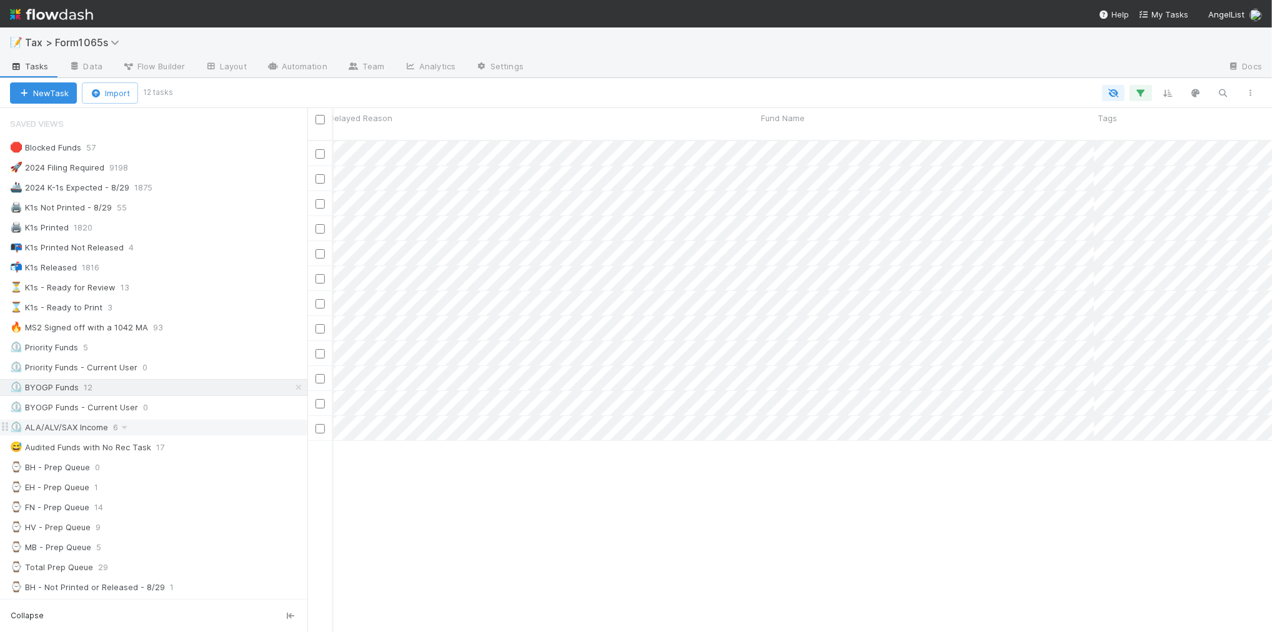
click at [186, 430] on div "⏲️ ALA/ALV/SAX Income 6" at bounding box center [158, 428] width 297 height 16
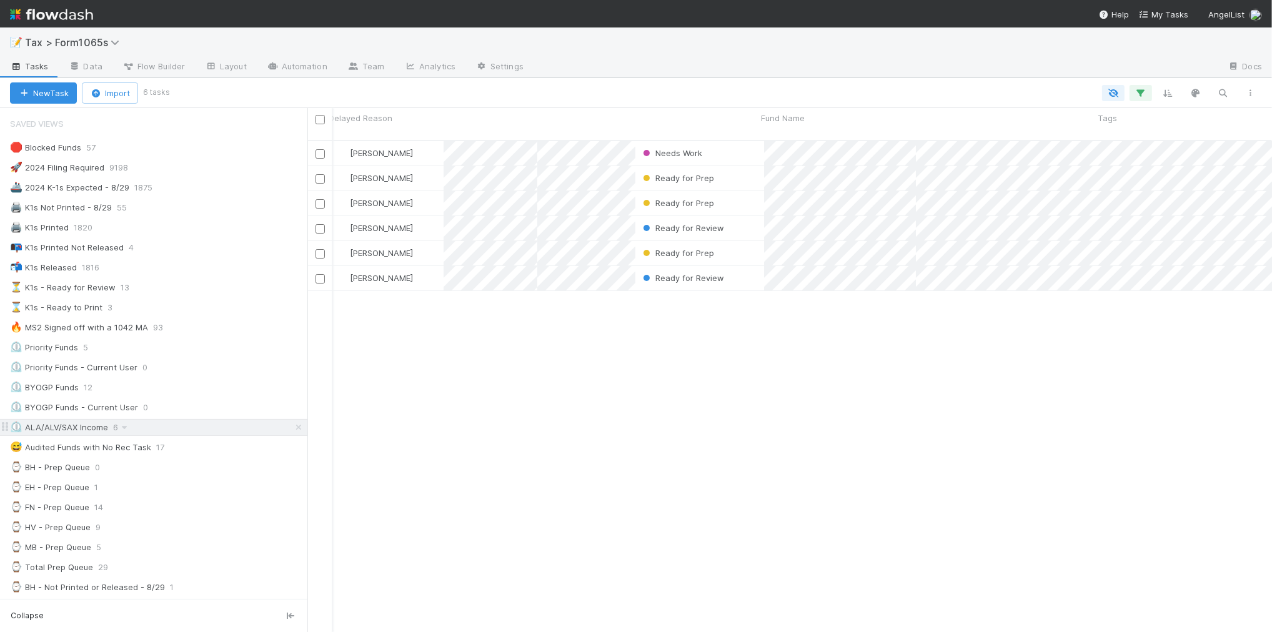
scroll to position [490, 953]
click at [161, 355] on div "⏲️ Priority Funds 5" at bounding box center [158, 348] width 297 height 16
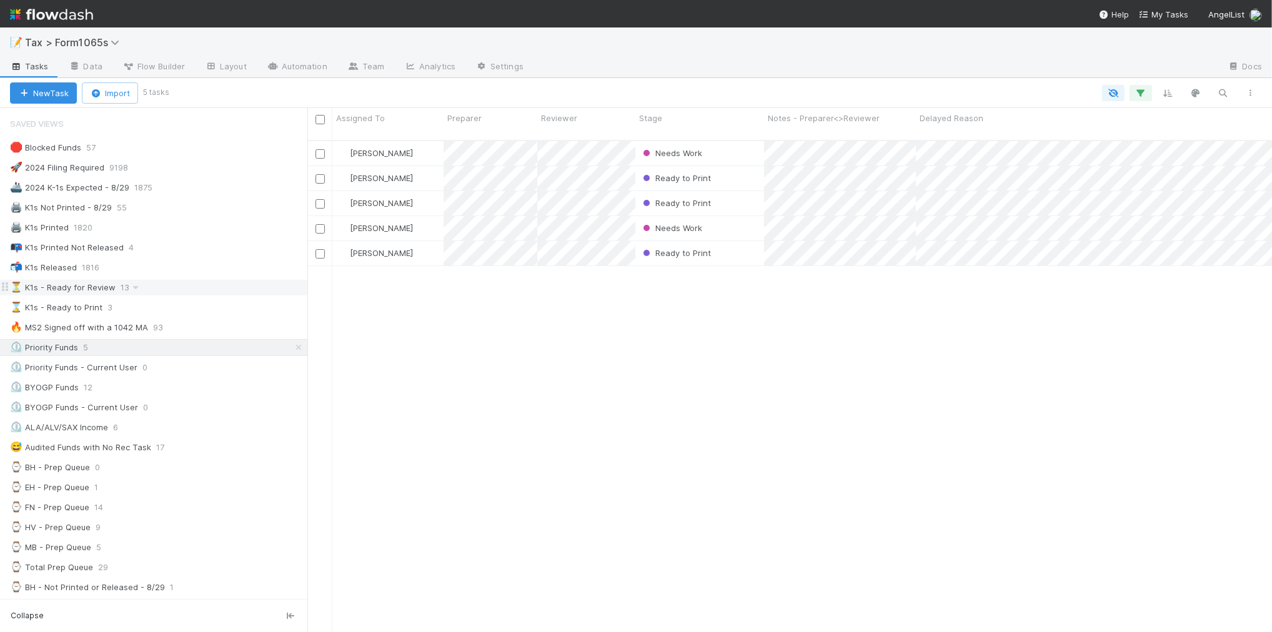
click at [166, 289] on div "⏳ K1s - Ready for Review 13" at bounding box center [158, 288] width 297 height 16
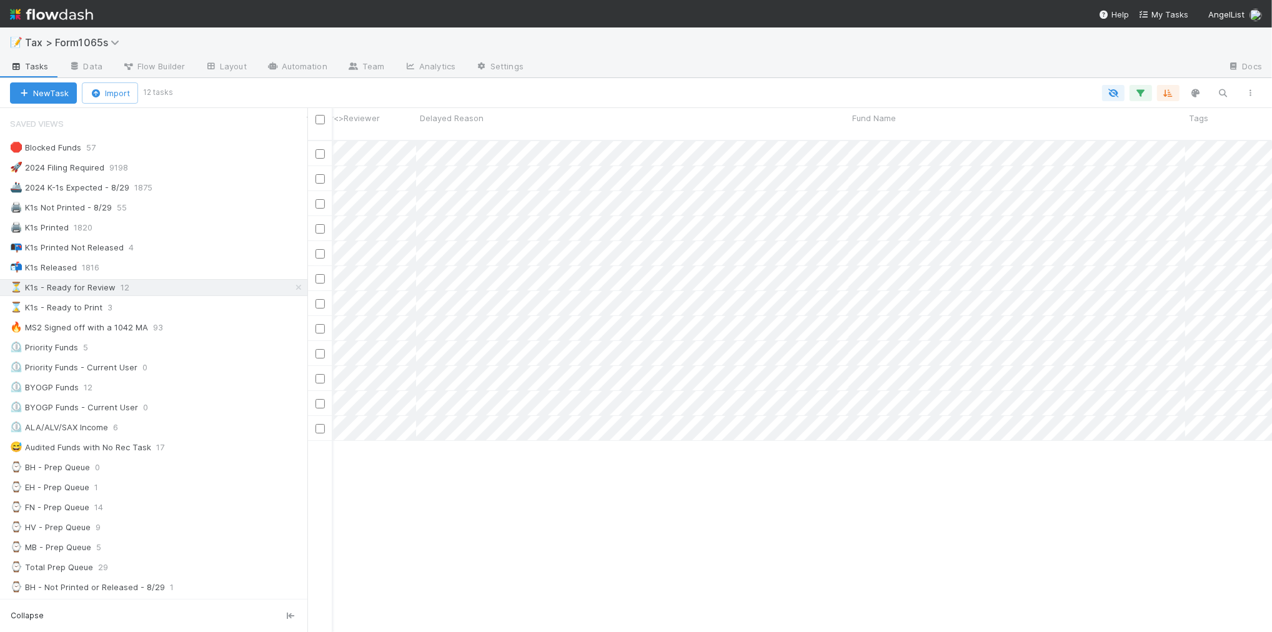
scroll to position [0, 500]
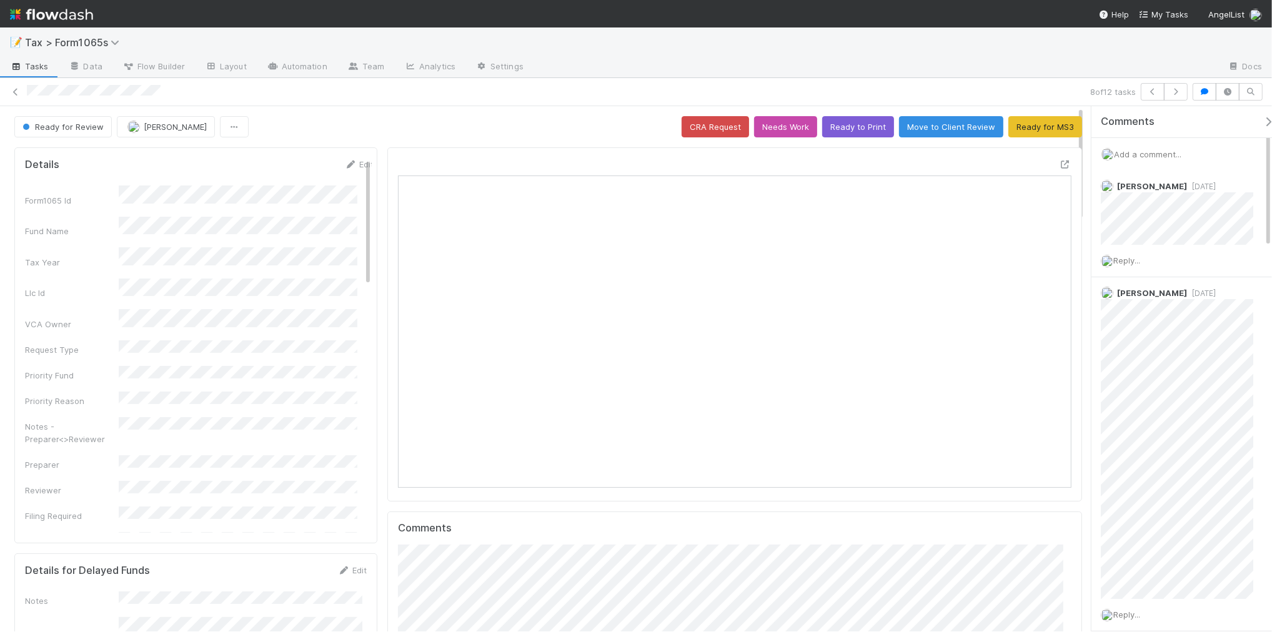
scroll to position [242, 653]
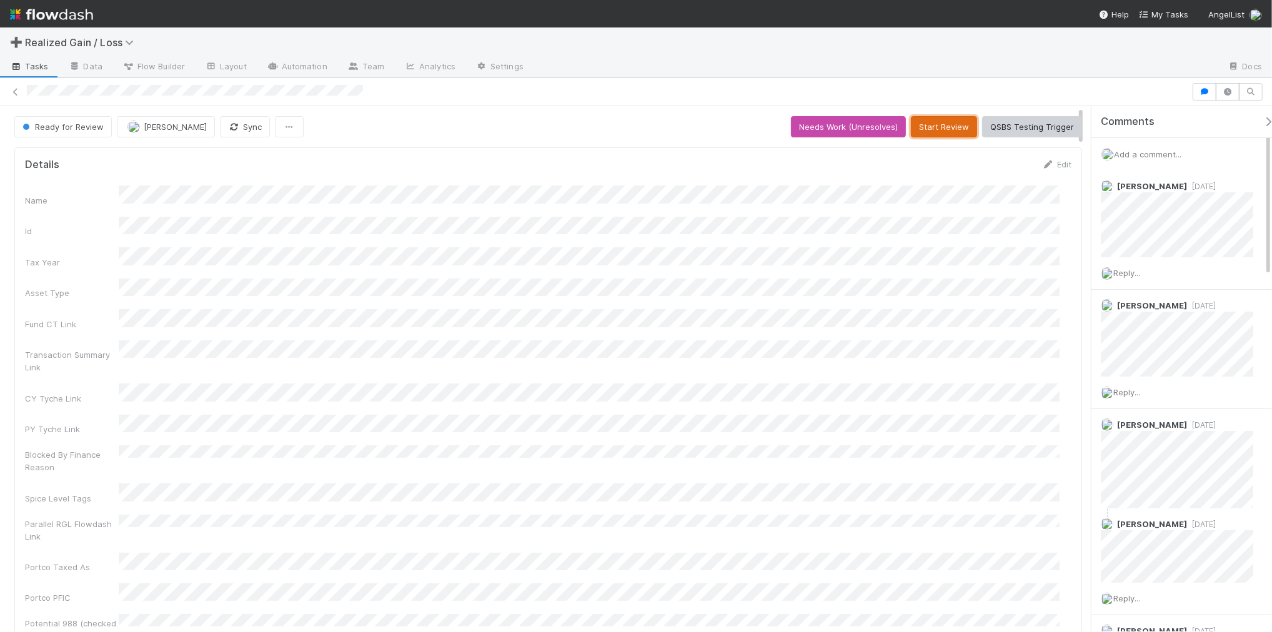
click at [918, 128] on button "Start Review" at bounding box center [944, 126] width 66 height 21
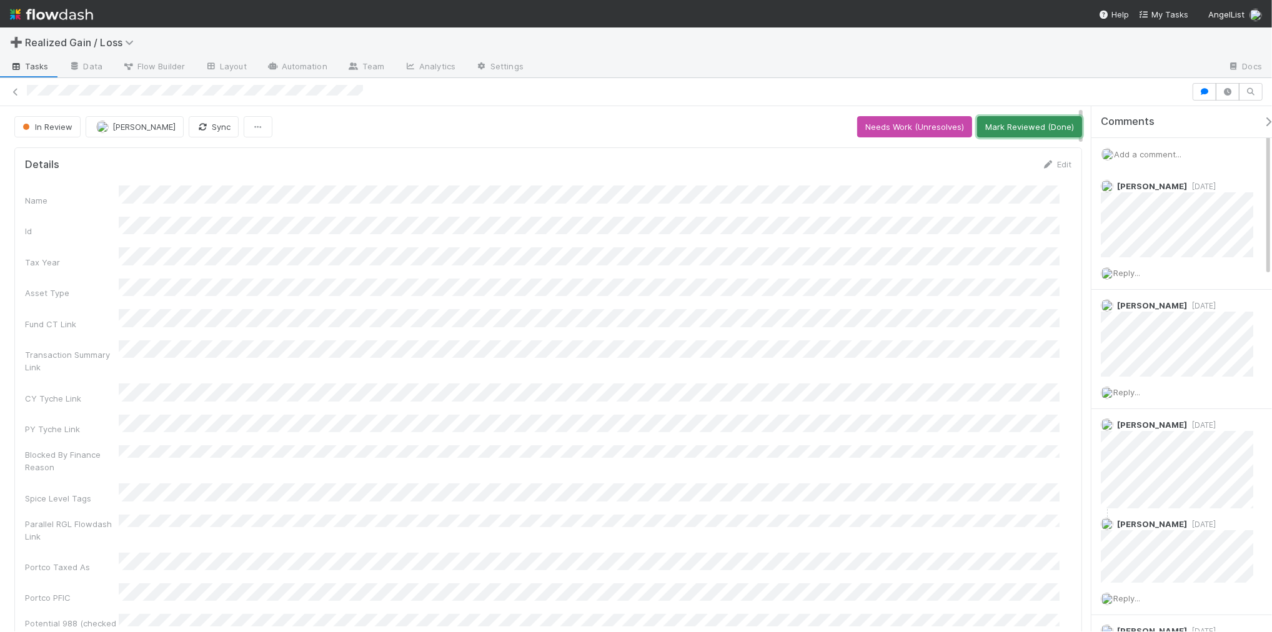
click at [988, 132] on button "Mark Reviewed (Done)" at bounding box center [1029, 126] width 105 height 21
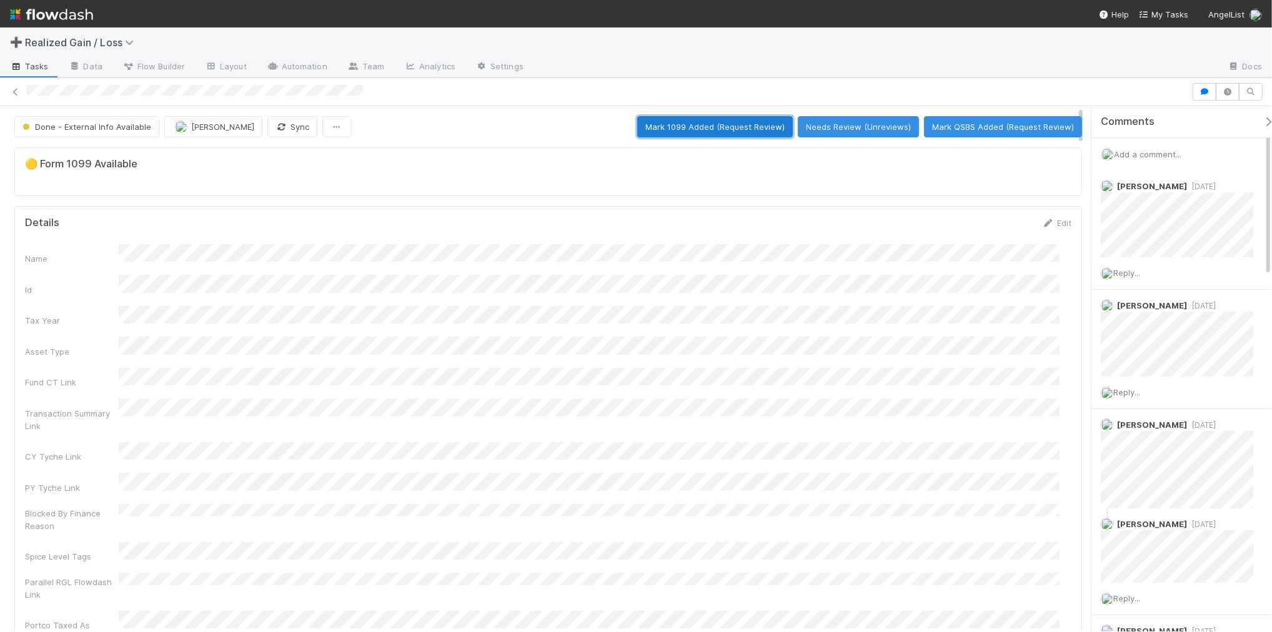
click at [737, 132] on button "Mark 1099 Added (Request Review)" at bounding box center [715, 126] width 156 height 21
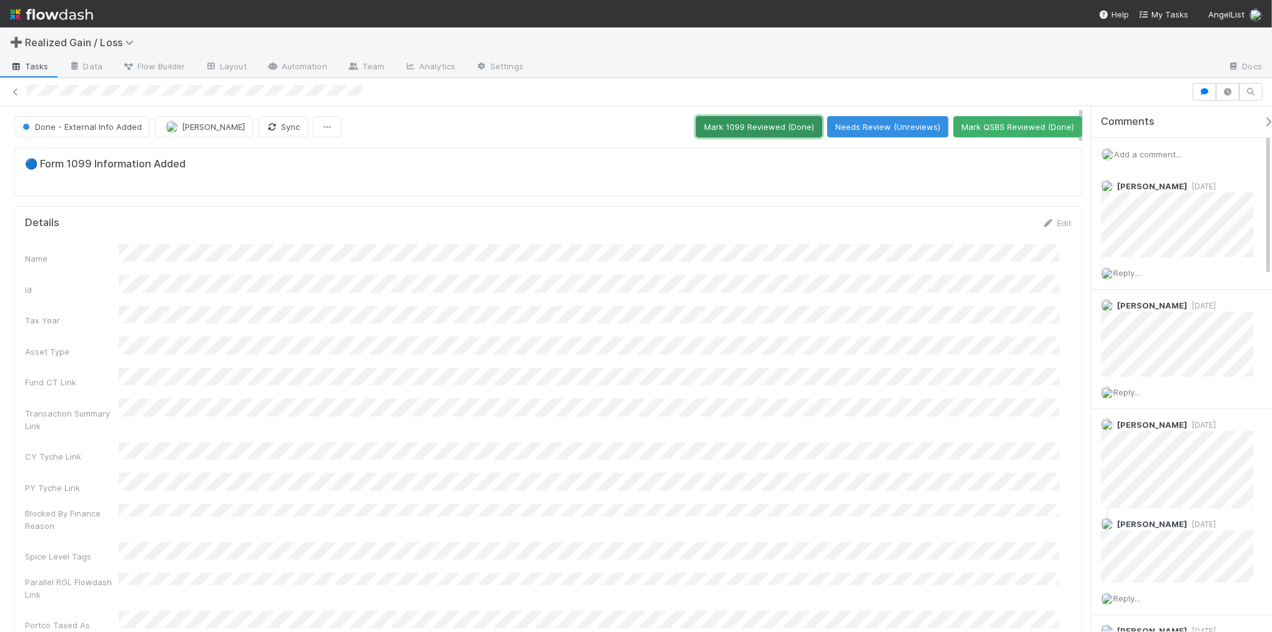
click at [770, 126] on button "Mark 1099 Reviewed (Done)" at bounding box center [759, 126] width 126 height 21
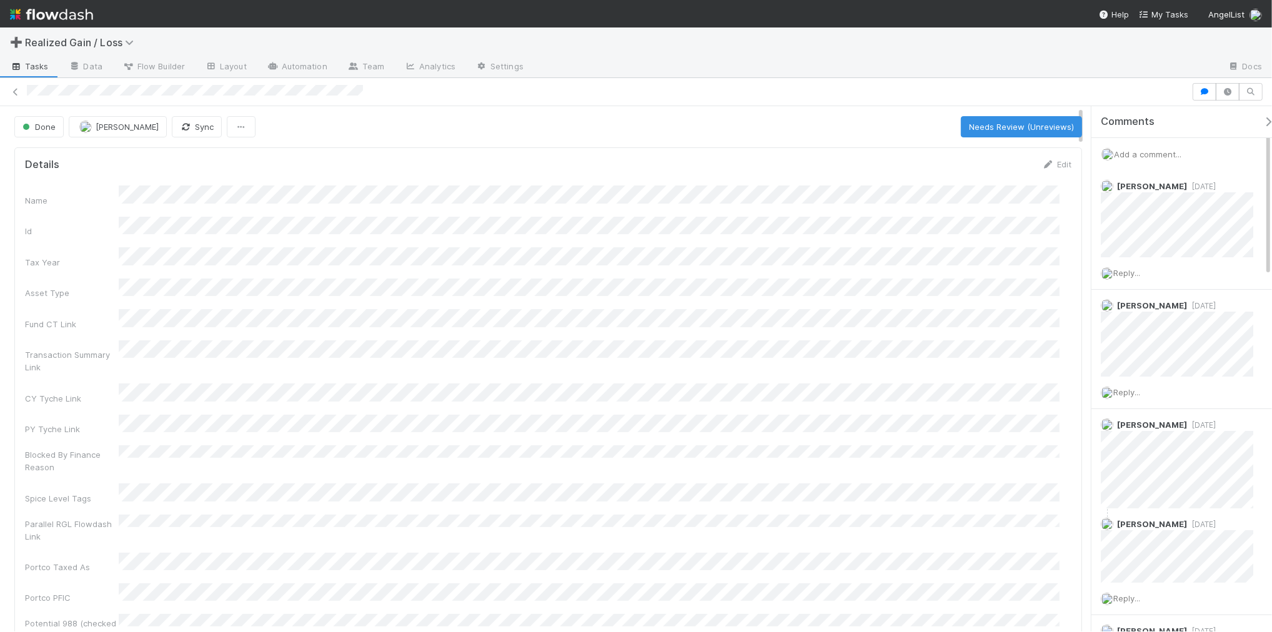
click at [1181, 154] on span "Add a comment..." at bounding box center [1147, 154] width 67 height 10
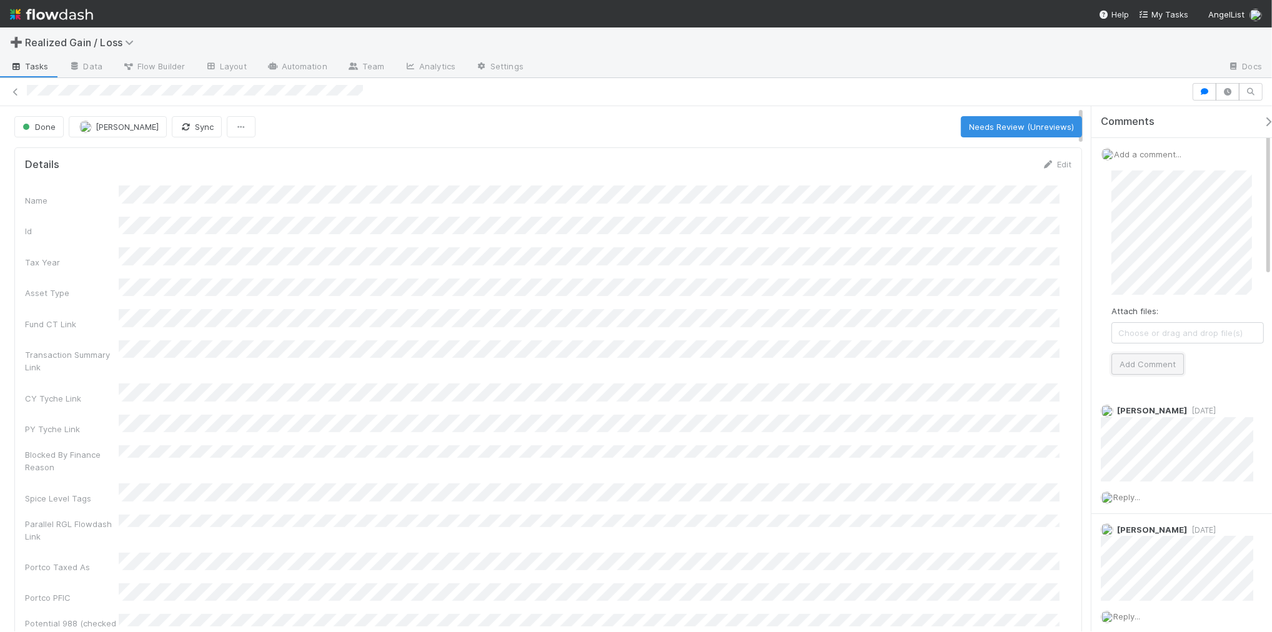
click at [1173, 361] on button "Add Comment" at bounding box center [1147, 364] width 72 height 21
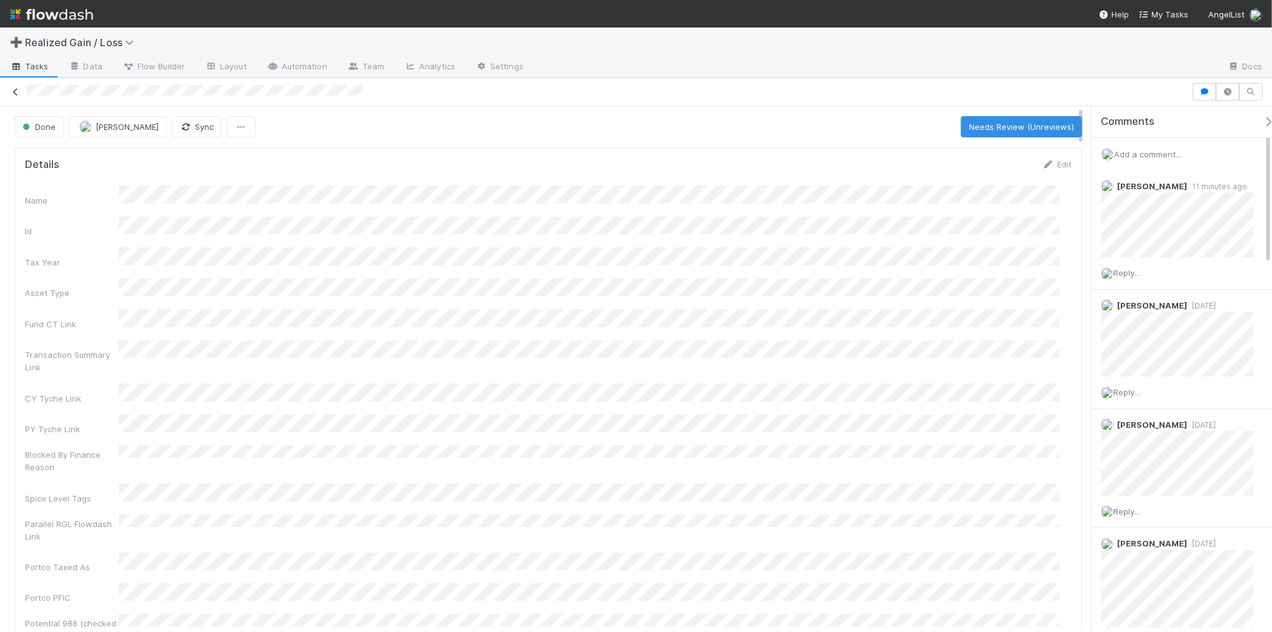
click at [14, 91] on icon at bounding box center [15, 92] width 12 height 8
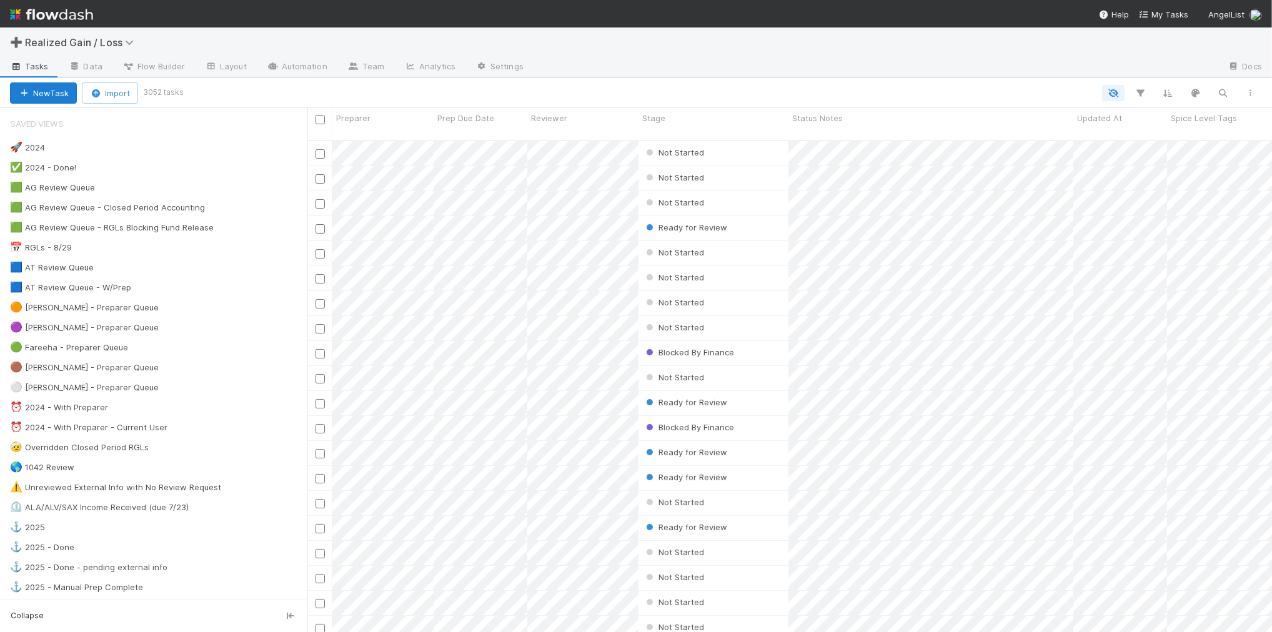
scroll to position [490, 953]
click at [251, 231] on div "🟩 AG Review Queue - RGLs Blocking Fund Release 6" at bounding box center [158, 228] width 297 height 16
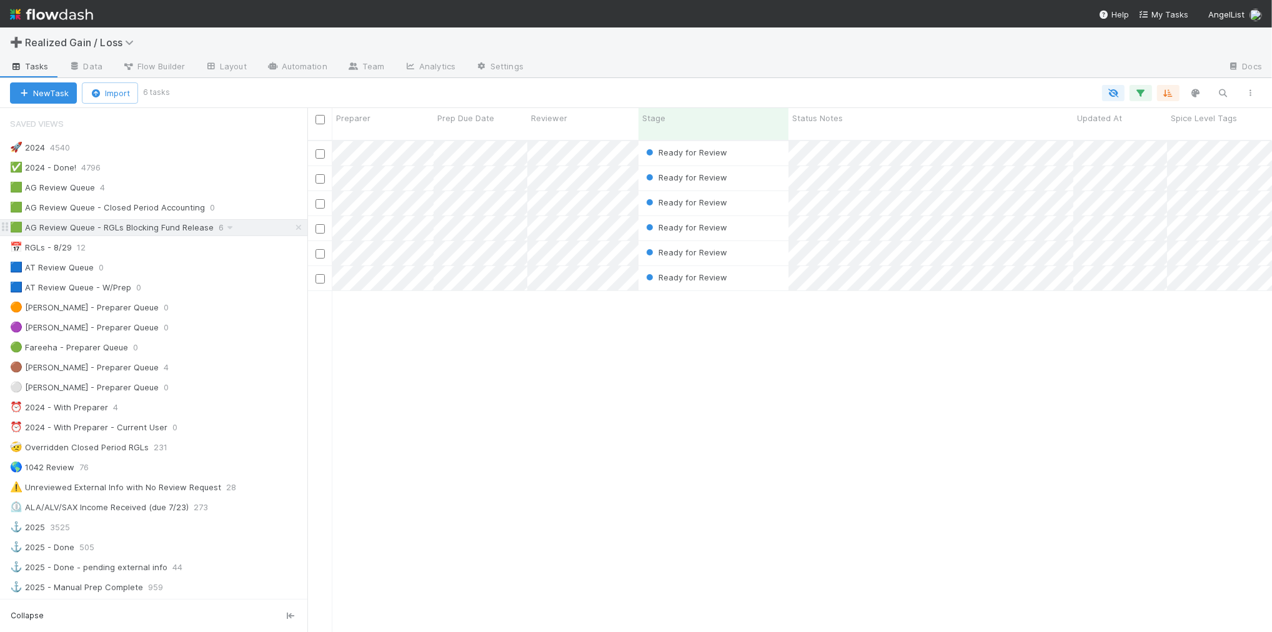
scroll to position [490, 953]
click at [155, 187] on div "🟩 AG Review Queue 4" at bounding box center [158, 188] width 297 height 16
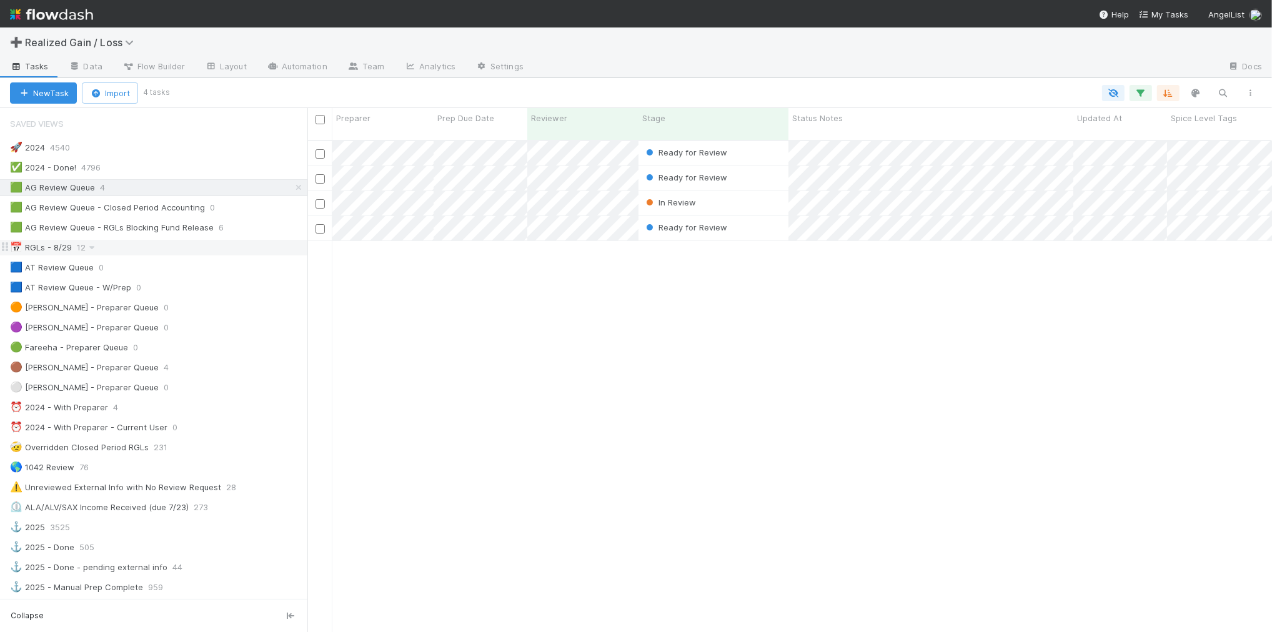
scroll to position [490, 953]
click at [113, 245] on div "📅 RGLs - 8/29 12" at bounding box center [158, 248] width 297 height 16
click at [69, 42] on span "Realized Gain / Loss" at bounding box center [82, 42] width 115 height 12
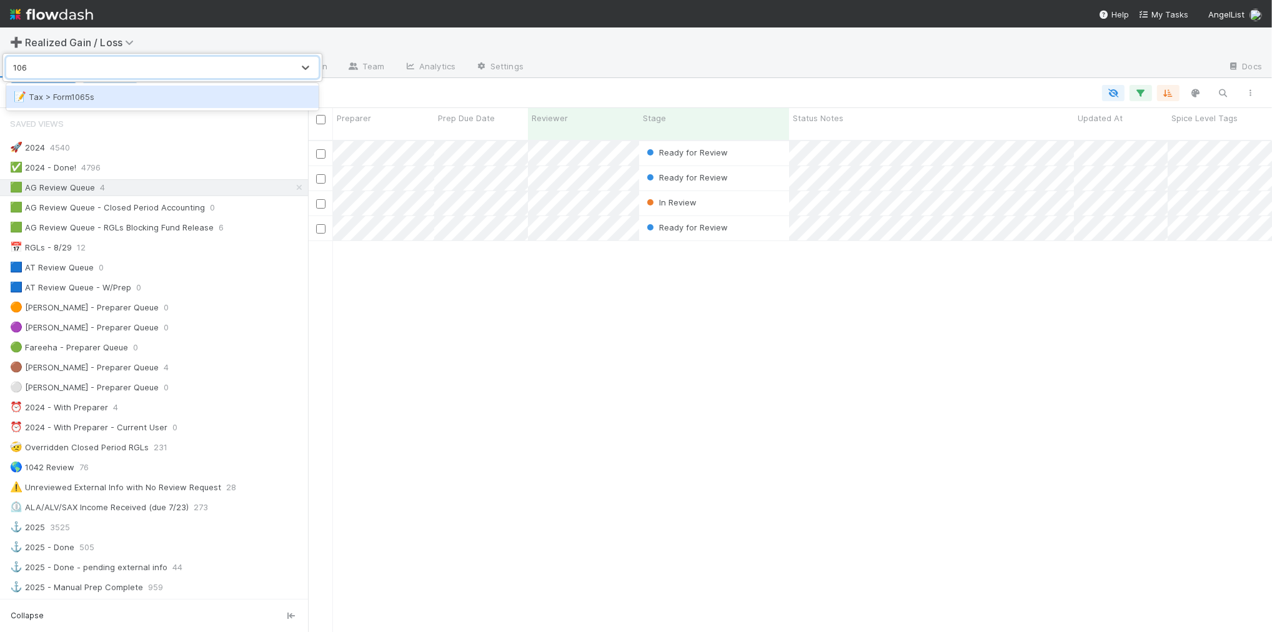
type input "1065"
click at [87, 94] on div "📝 Tax > Form1065s" at bounding box center [162, 97] width 297 height 12
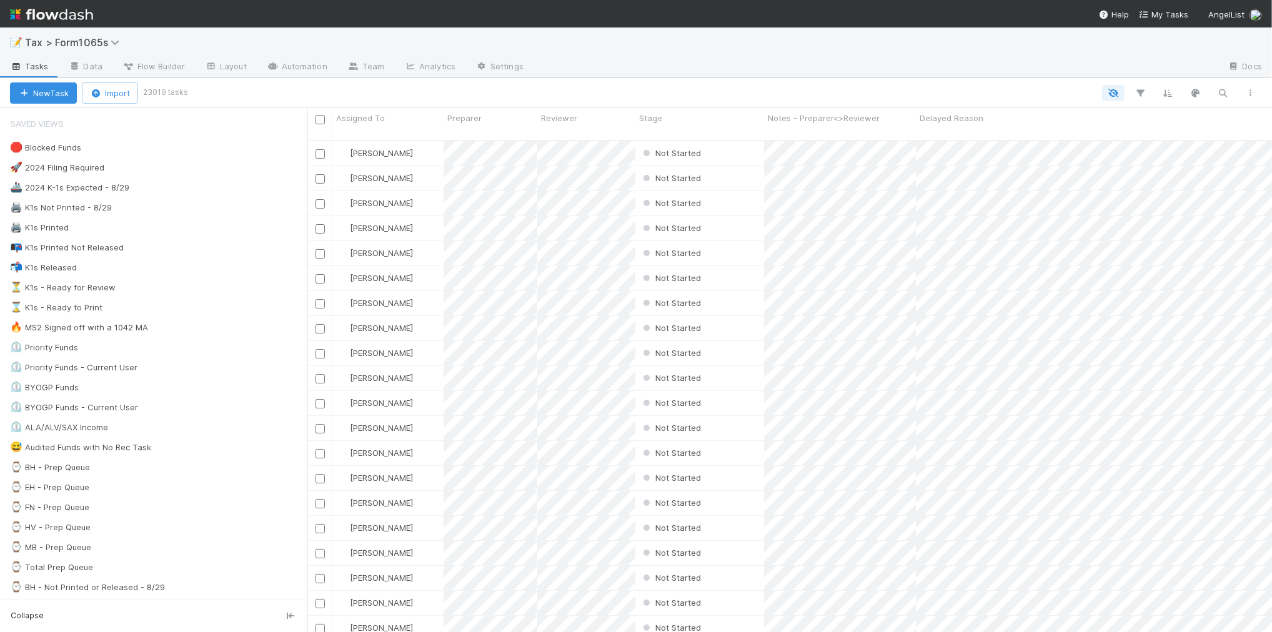
scroll to position [490, 953]
drag, startPoint x: 166, startPoint y: 288, endPoint x: 157, endPoint y: 285, distance: 8.7
click at [166, 288] on div "⏳ K1s - Ready for Review 13" at bounding box center [158, 288] width 297 height 16
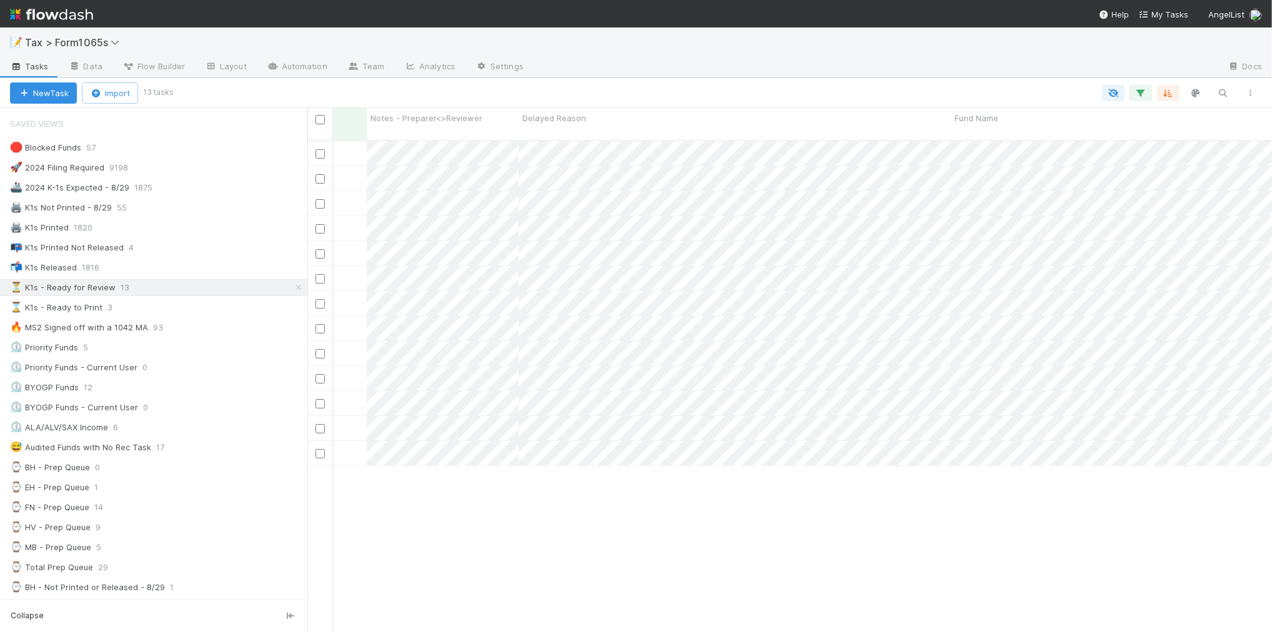
scroll to position [0, 522]
click at [161, 147] on div "🛑 Blocked Funds 57" at bounding box center [158, 148] width 297 height 16
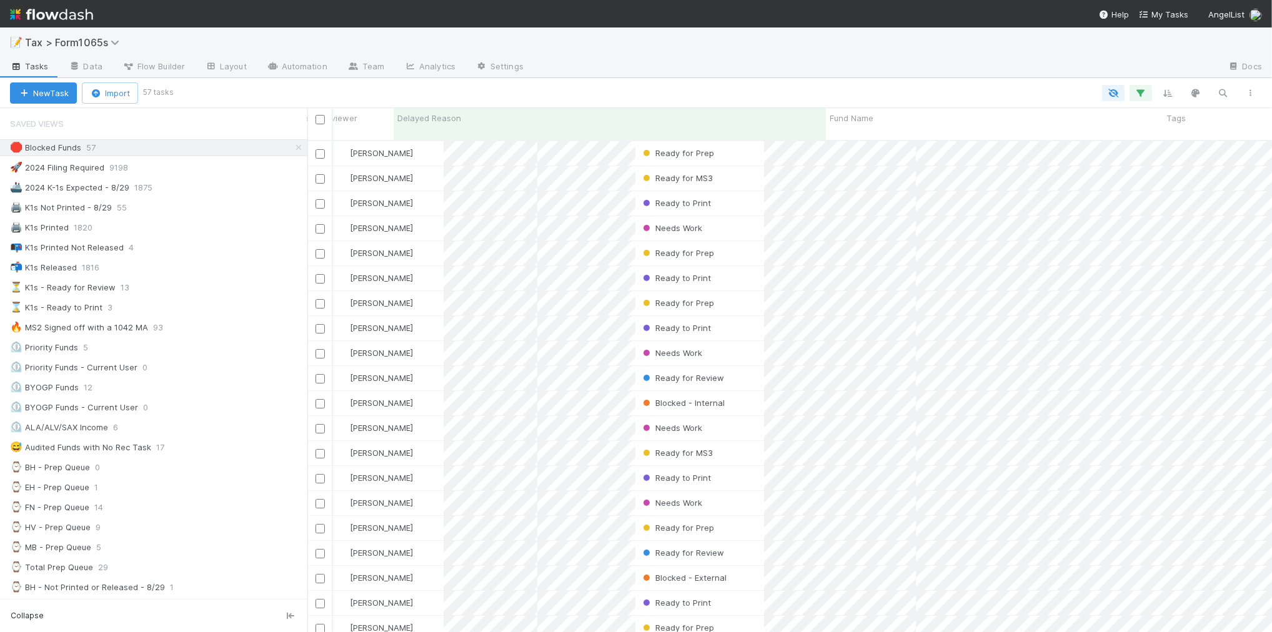
scroll to position [490, 953]
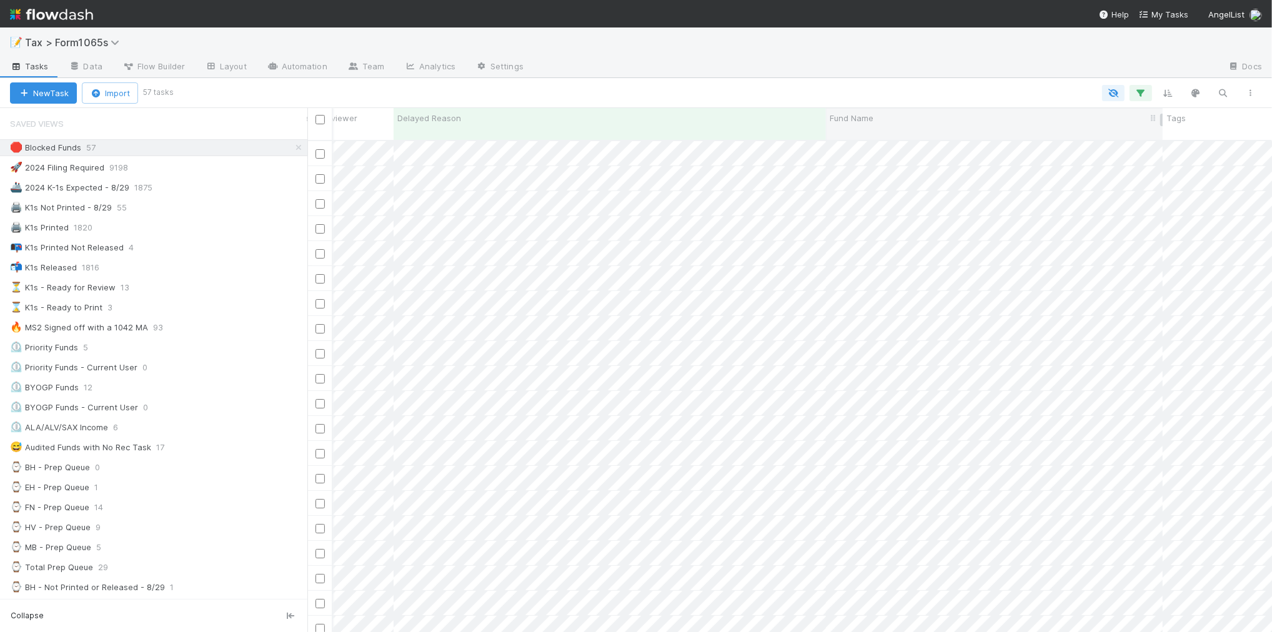
click at [914, 117] on div "Fund Name" at bounding box center [995, 118] width 330 height 12
click at [908, 136] on div "Sort A → Z" at bounding box center [901, 141] width 142 height 19
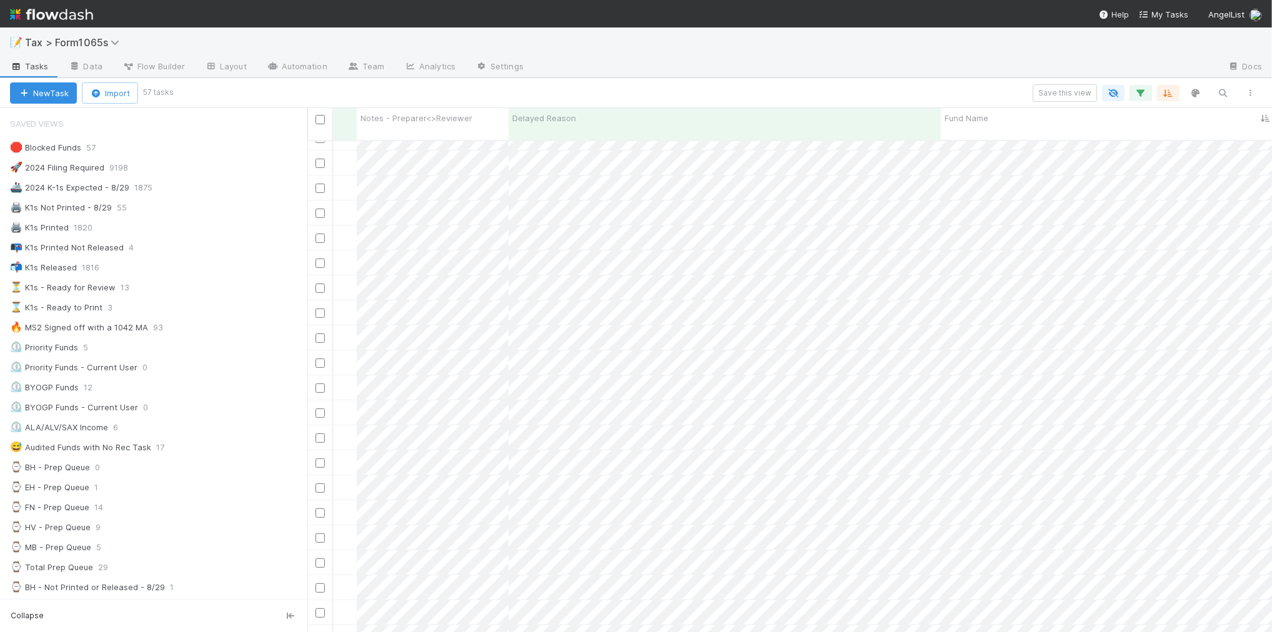
scroll to position [390, 350]
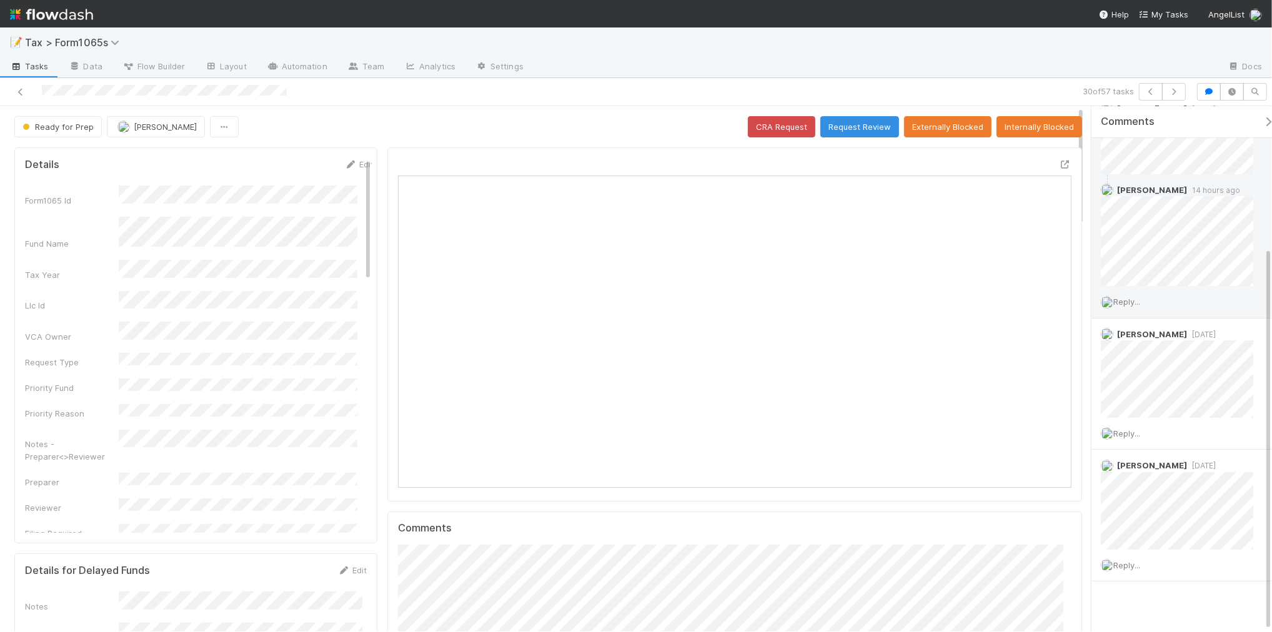
scroll to position [194, 0]
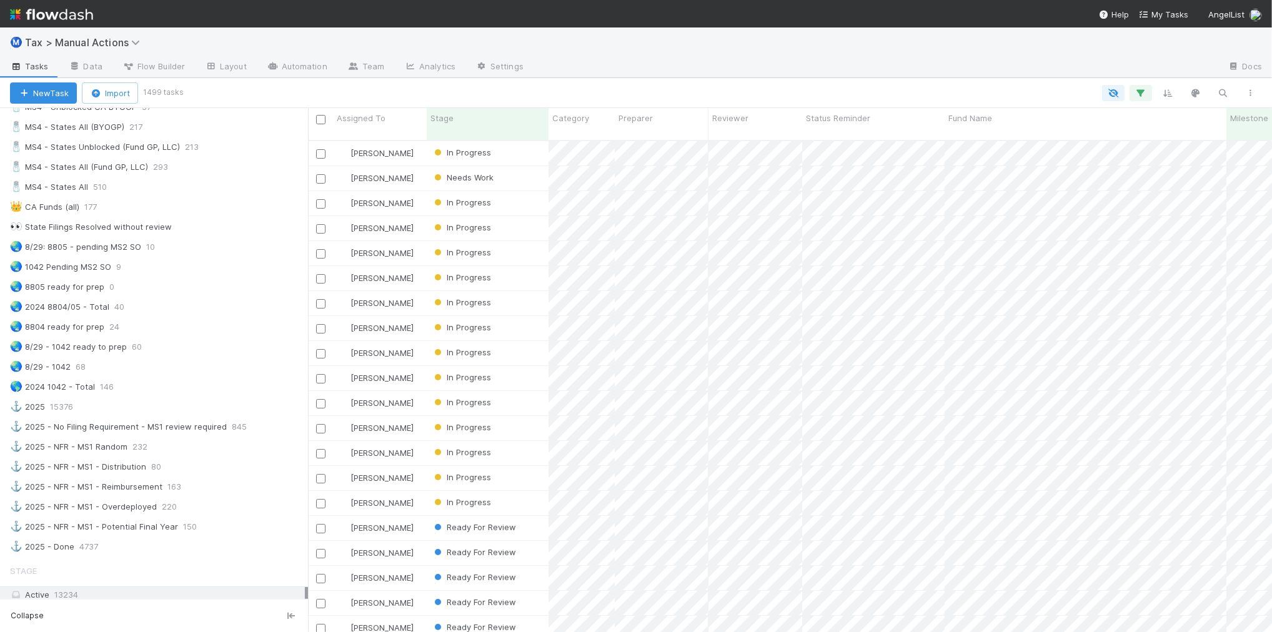
scroll to position [937, 0]
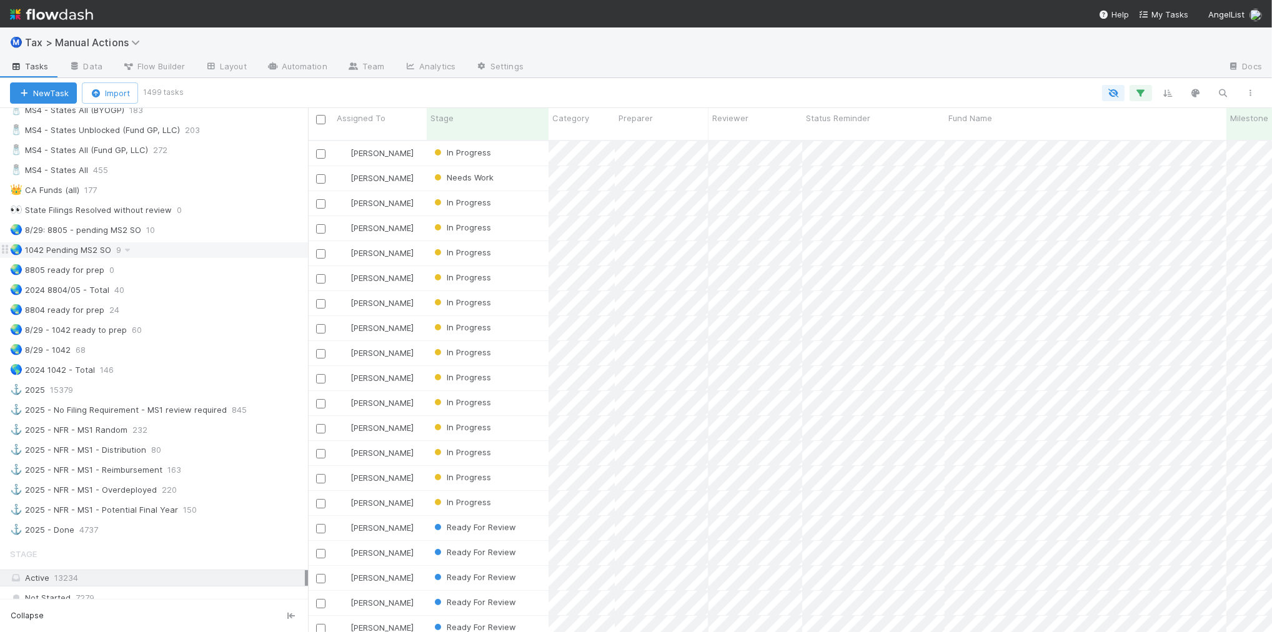
click at [172, 258] on div "🌏 [STREET_ADDRESS]" at bounding box center [159, 250] width 298 height 16
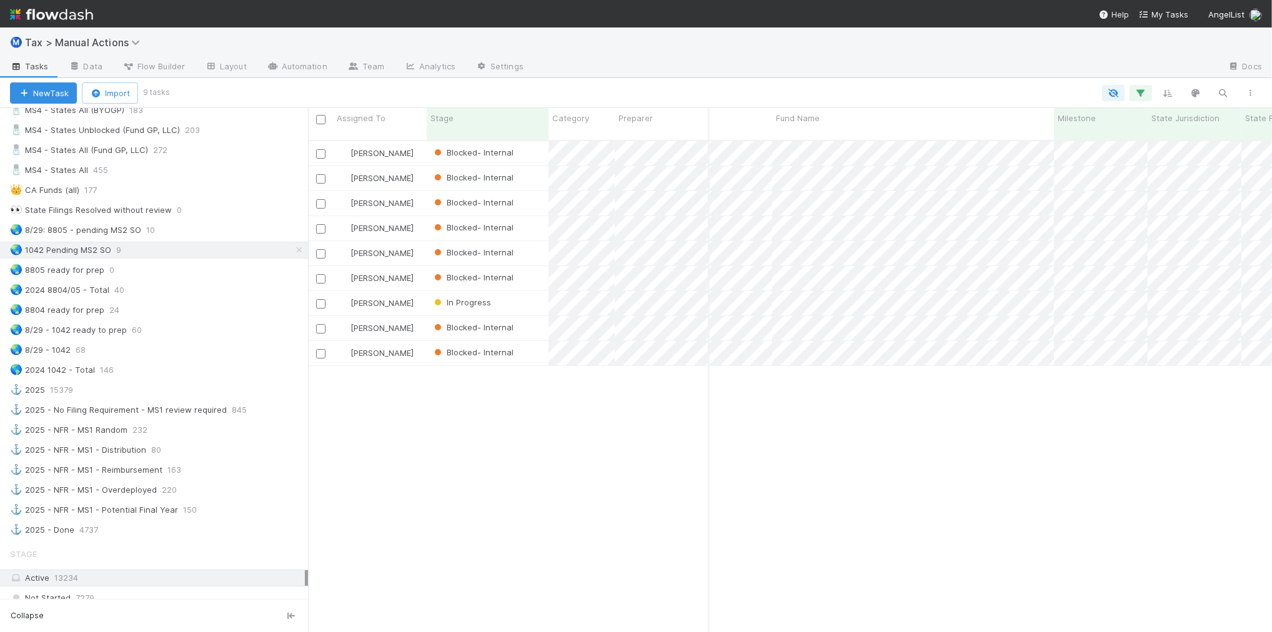
scroll to position [0, 176]
click at [191, 238] on div "🌏 8/29: 8805 - pending MS2 SO 10" at bounding box center [159, 230] width 298 height 16
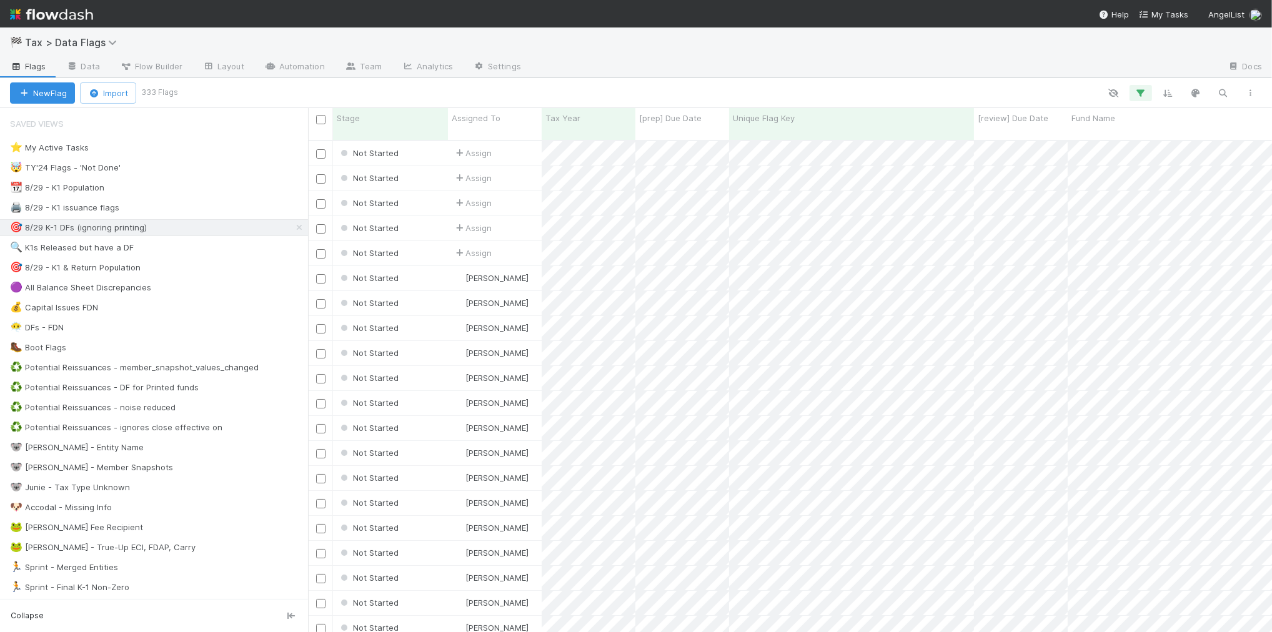
scroll to position [490, 952]
